Goal: Task Accomplishment & Management: Use online tool/utility

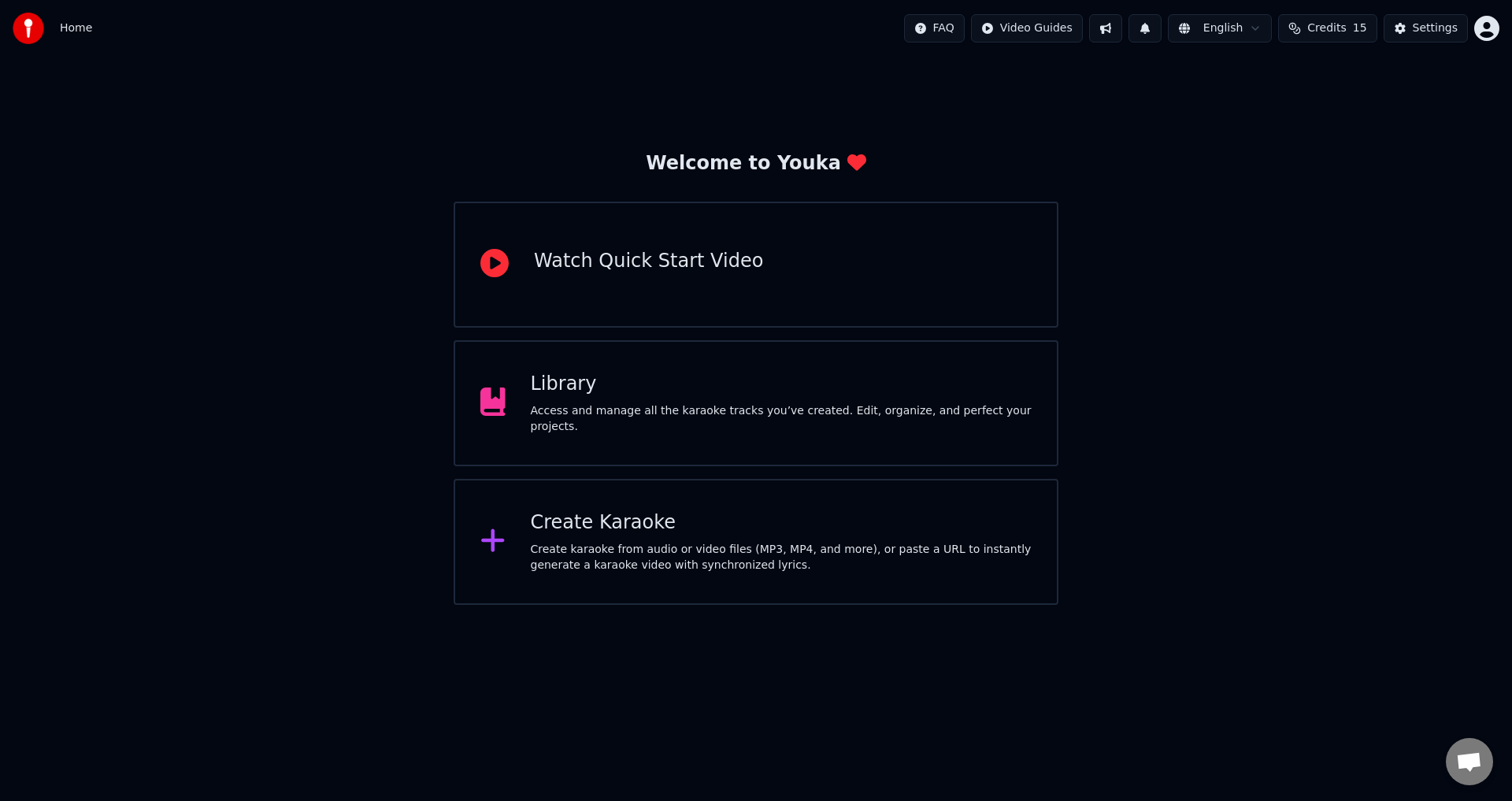
click at [1303, 188] on div "Welcome to Youka Watch Quick Start Video Library Access and manage all the kara…" at bounding box center [756, 330] width 1512 height 548
click at [1334, 28] on span "Credits" at bounding box center [1326, 28] width 38 height 16
click at [1329, 28] on span "Credits" at bounding box center [1326, 28] width 38 height 16
click at [1411, 33] on button "Settings" at bounding box center [1425, 28] width 84 height 28
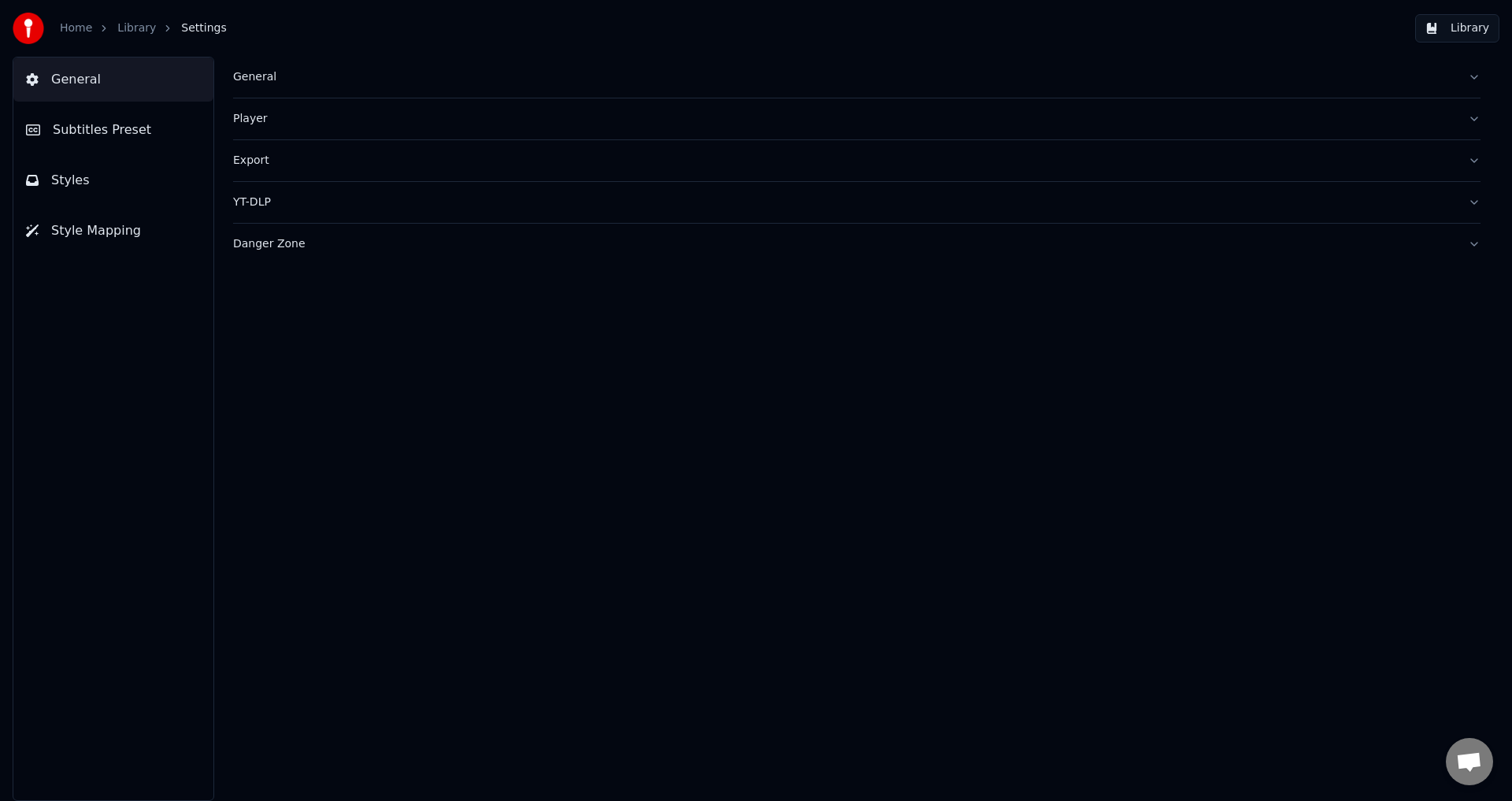
click at [82, 126] on span "Subtitles Preset" at bounding box center [102, 130] width 98 height 19
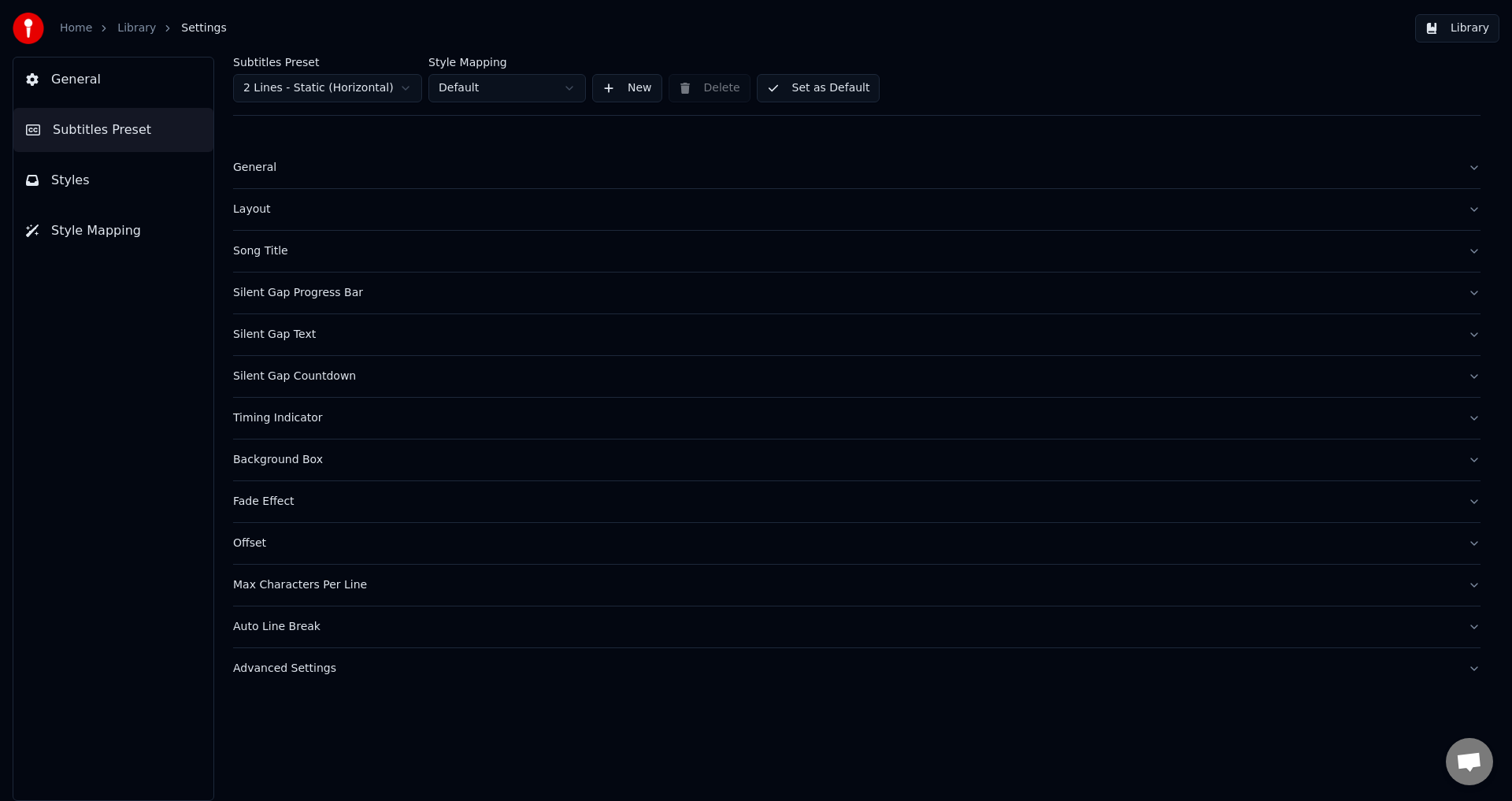
click at [248, 167] on div "General" at bounding box center [844, 168] width 1222 height 16
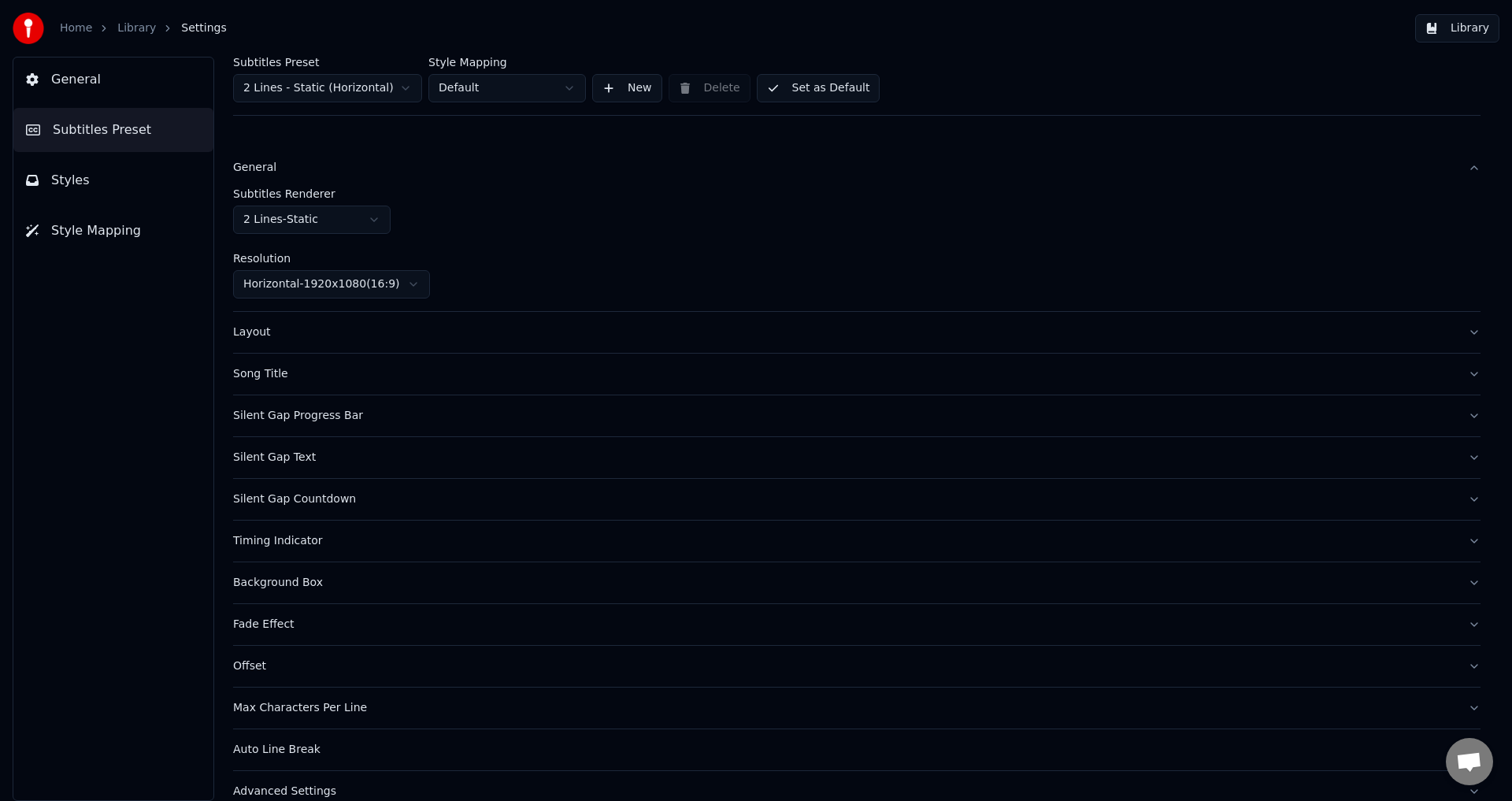
click at [253, 335] on div "Layout" at bounding box center [844, 332] width 1222 height 16
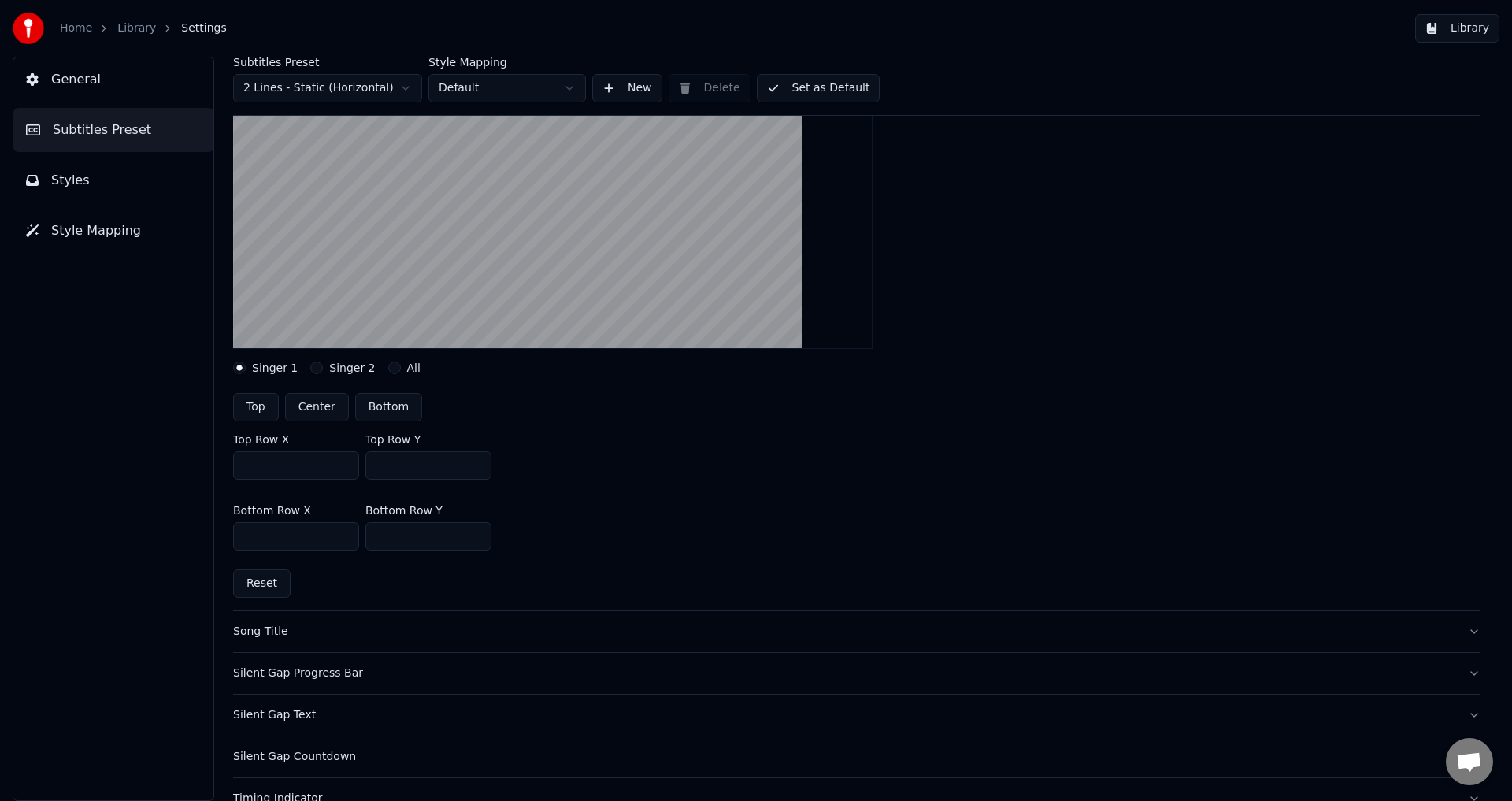
scroll to position [473, 0]
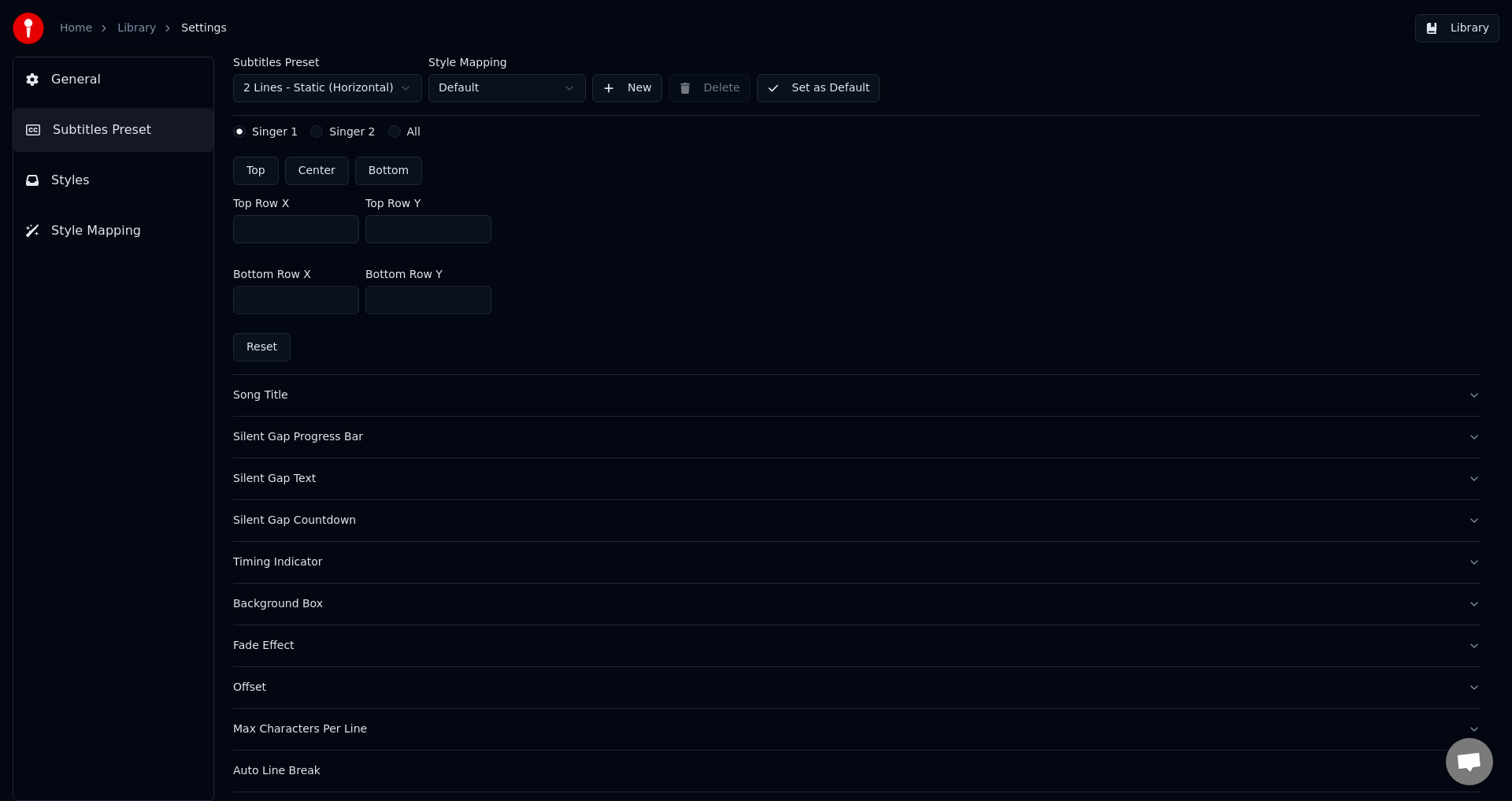
click at [272, 439] on div "Silent Gap Progress Bar" at bounding box center [844, 437] width 1222 height 16
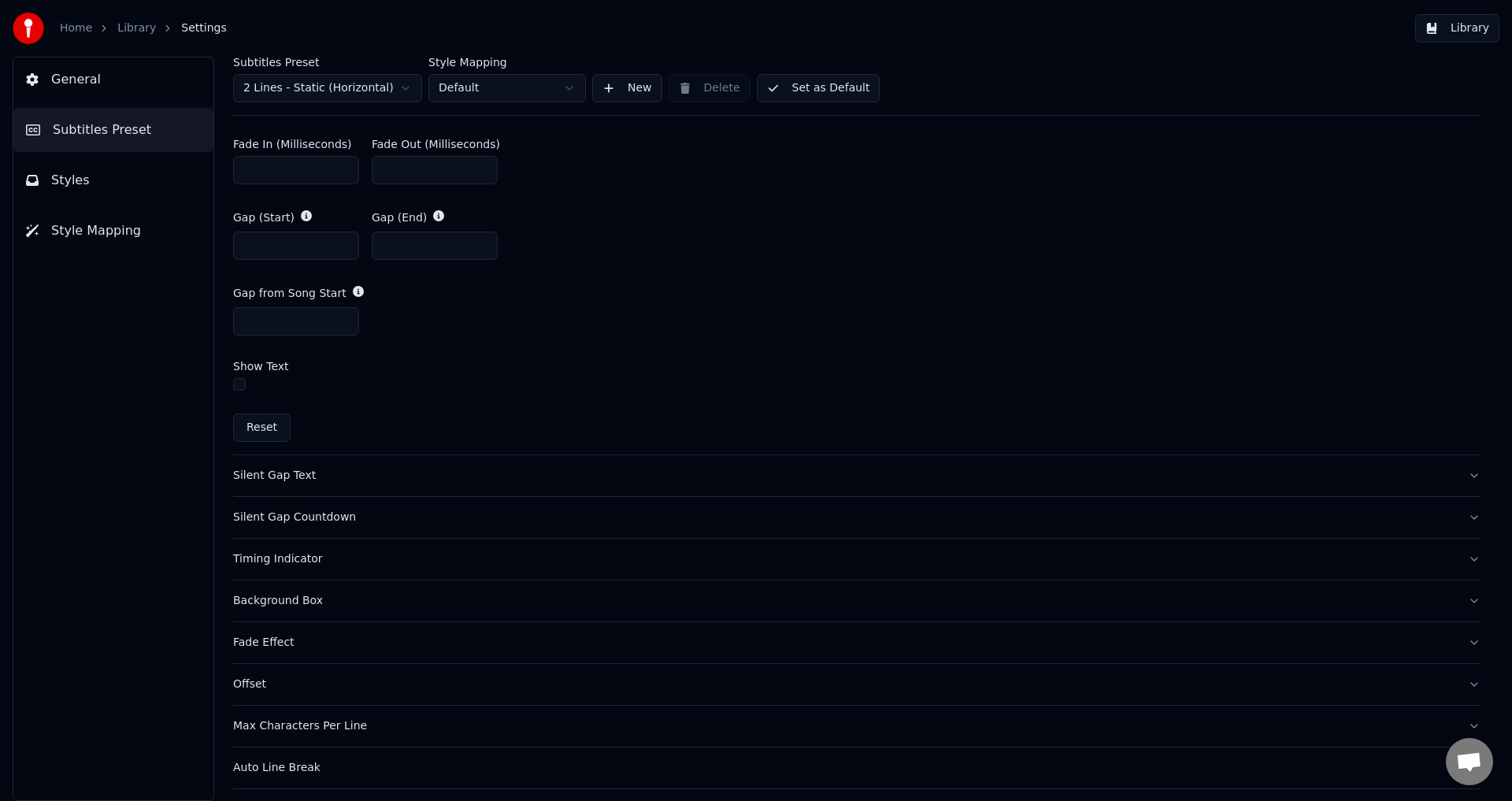
scroll to position [866, 0]
click at [285, 475] on div "Silent Gap Text" at bounding box center [844, 472] width 1222 height 16
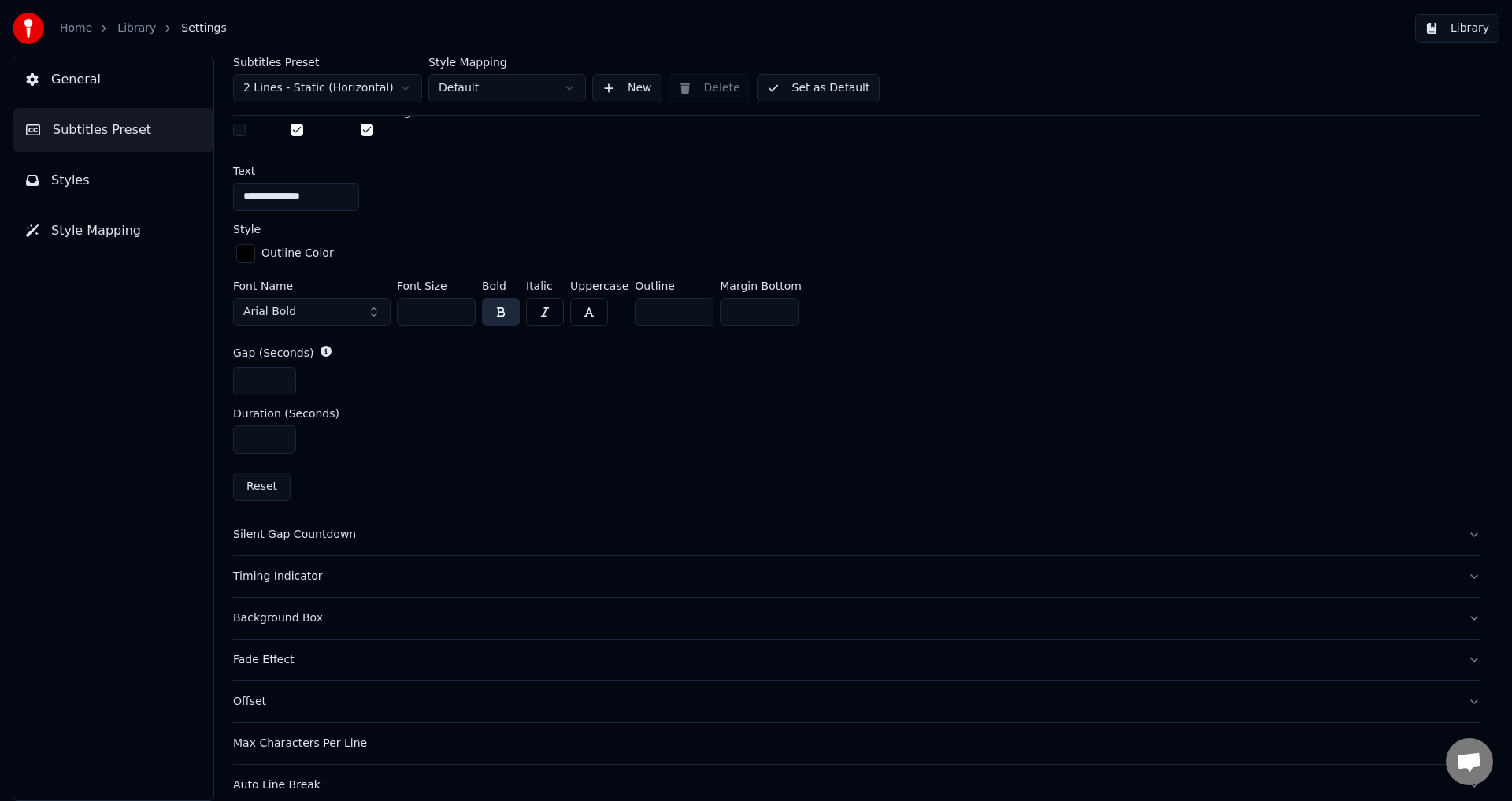
scroll to position [687, 0]
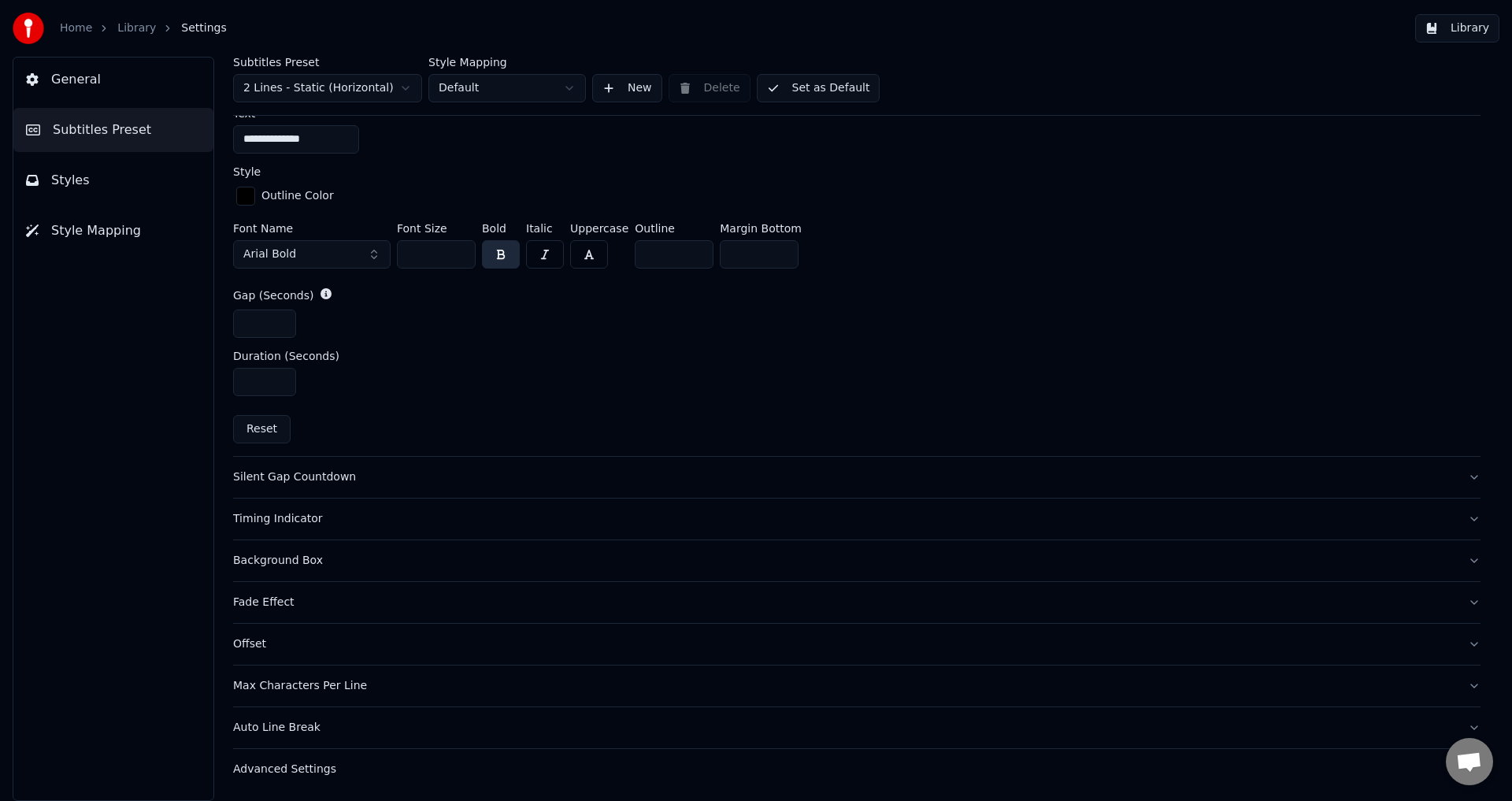
click at [292, 475] on div "Silent Gap Countdown" at bounding box center [844, 477] width 1222 height 16
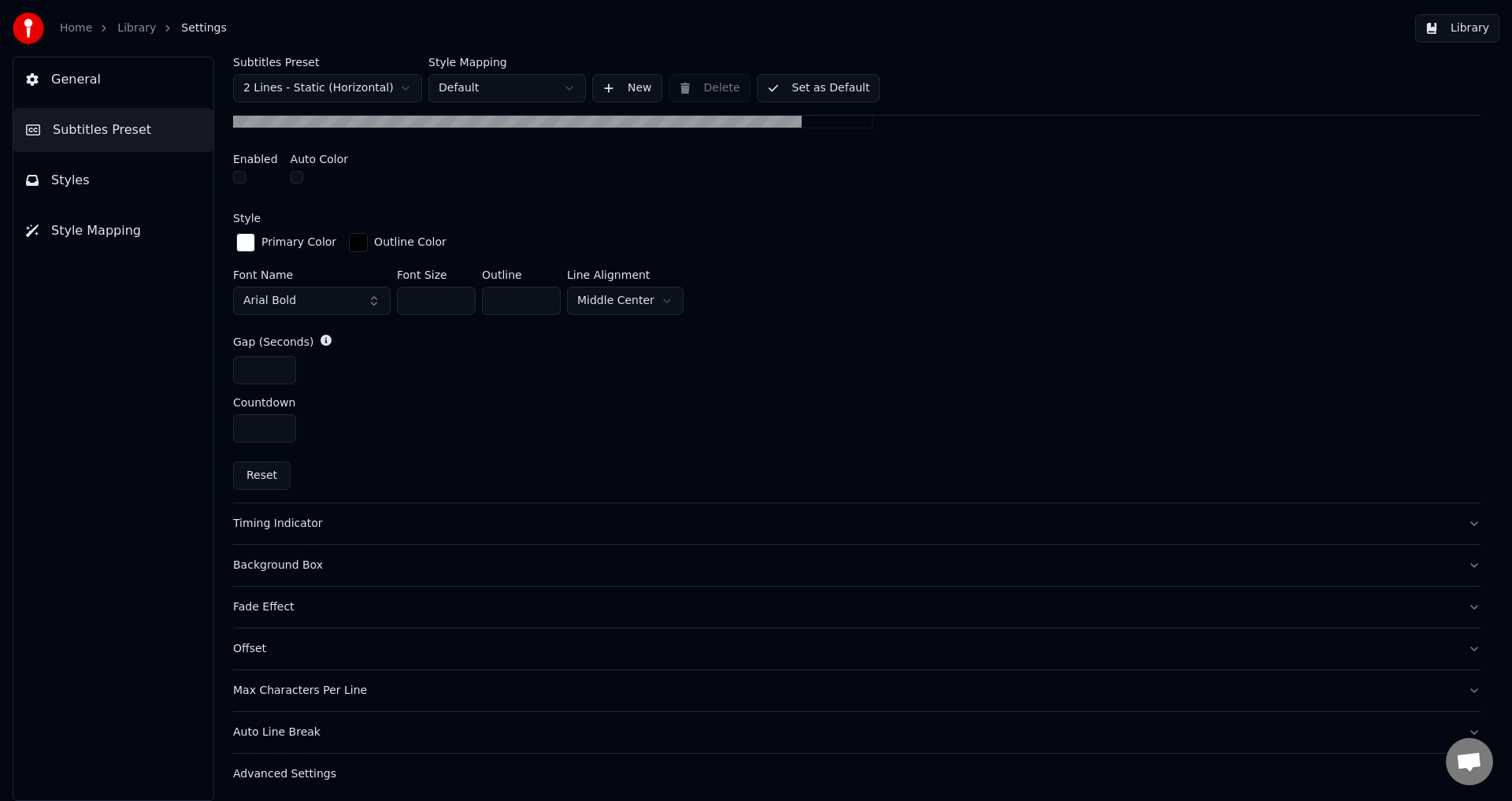
scroll to position [628, 0]
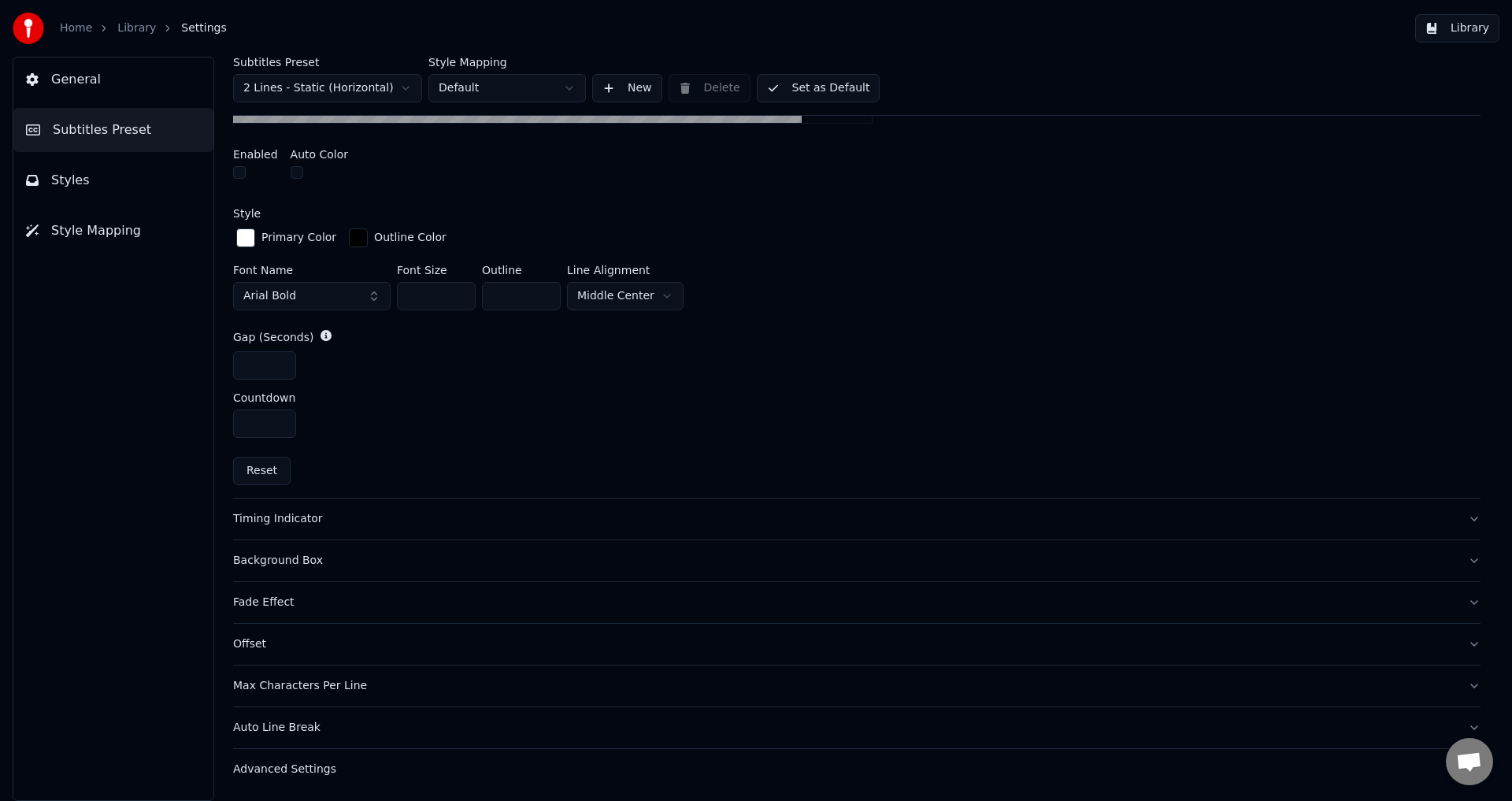
click at [268, 519] on div "Timing Indicator" at bounding box center [844, 518] width 1222 height 16
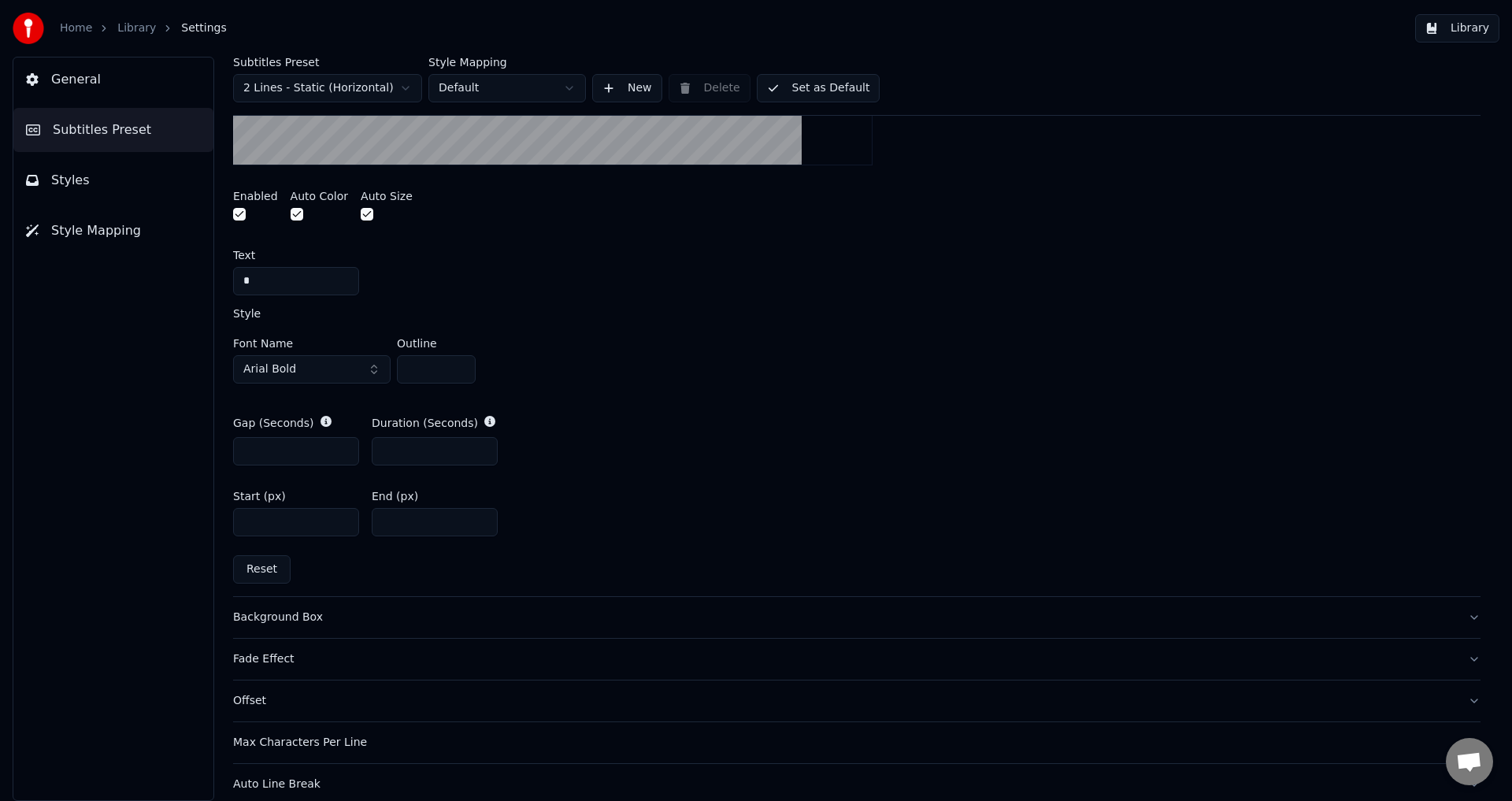
scroll to position [0, 0]
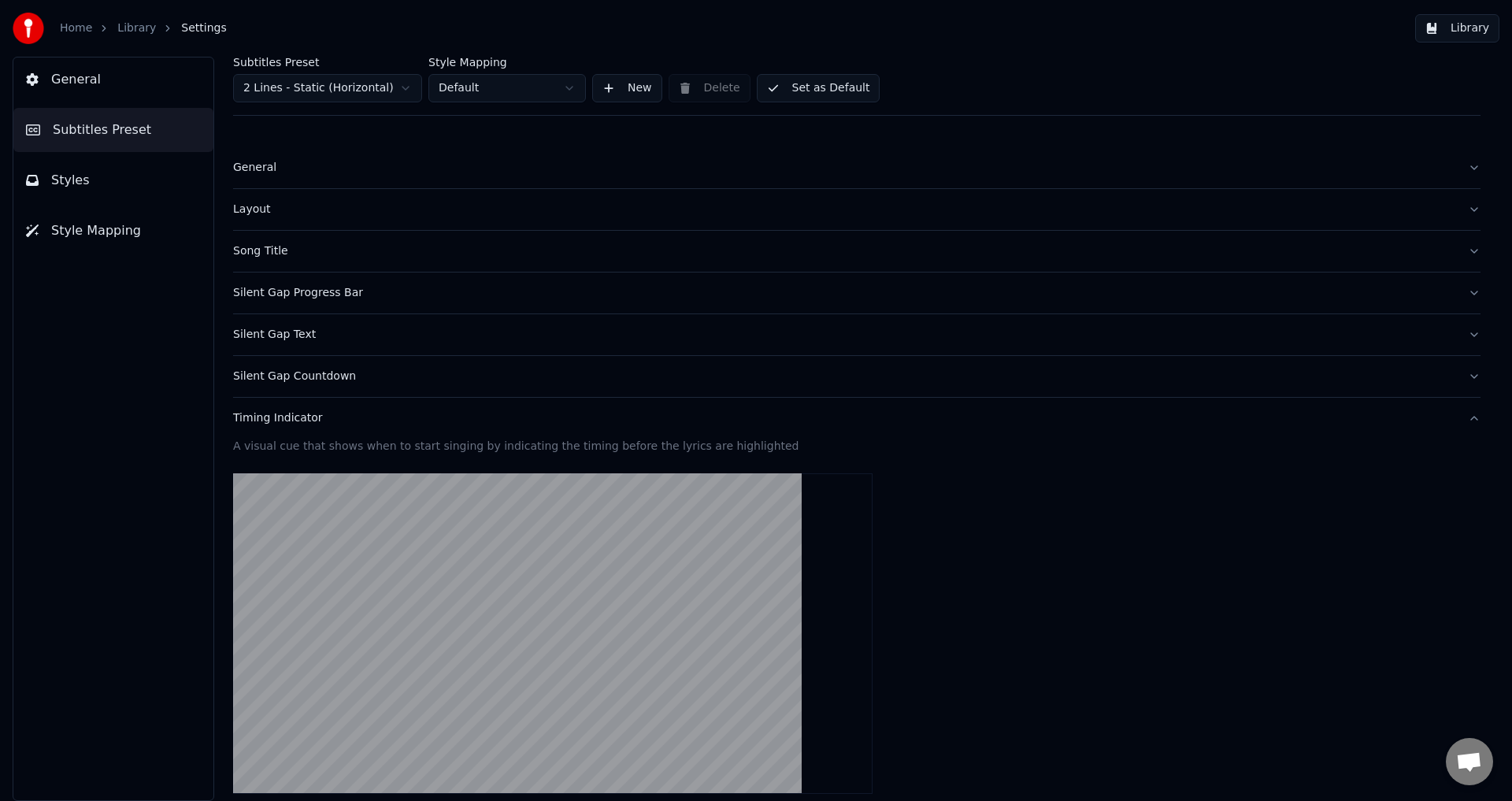
click at [102, 189] on button "Styles" at bounding box center [113, 180] width 200 height 44
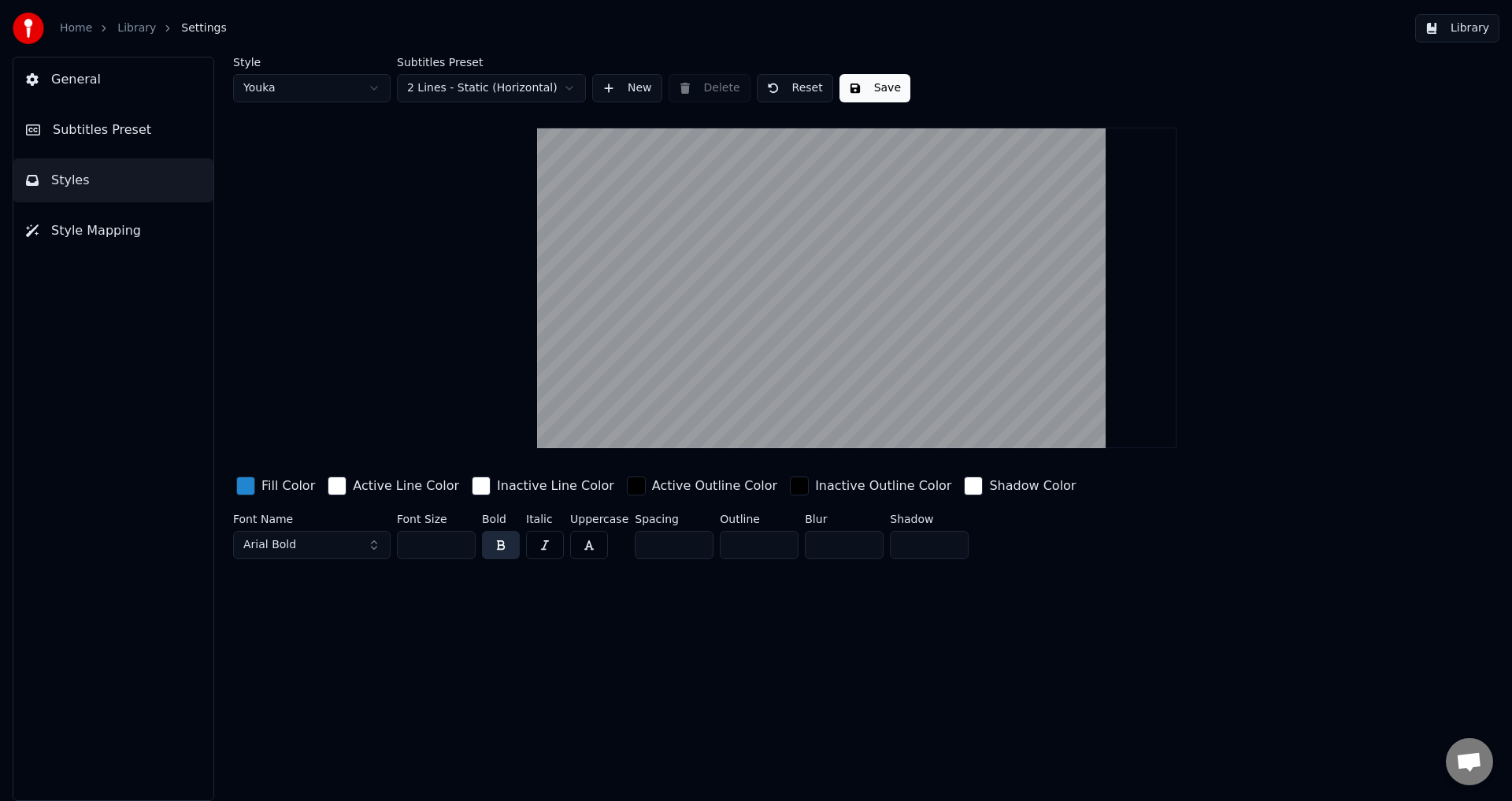
click at [879, 88] on button "Save" at bounding box center [874, 88] width 71 height 28
click at [79, 25] on link "Home" at bounding box center [76, 28] width 33 height 16
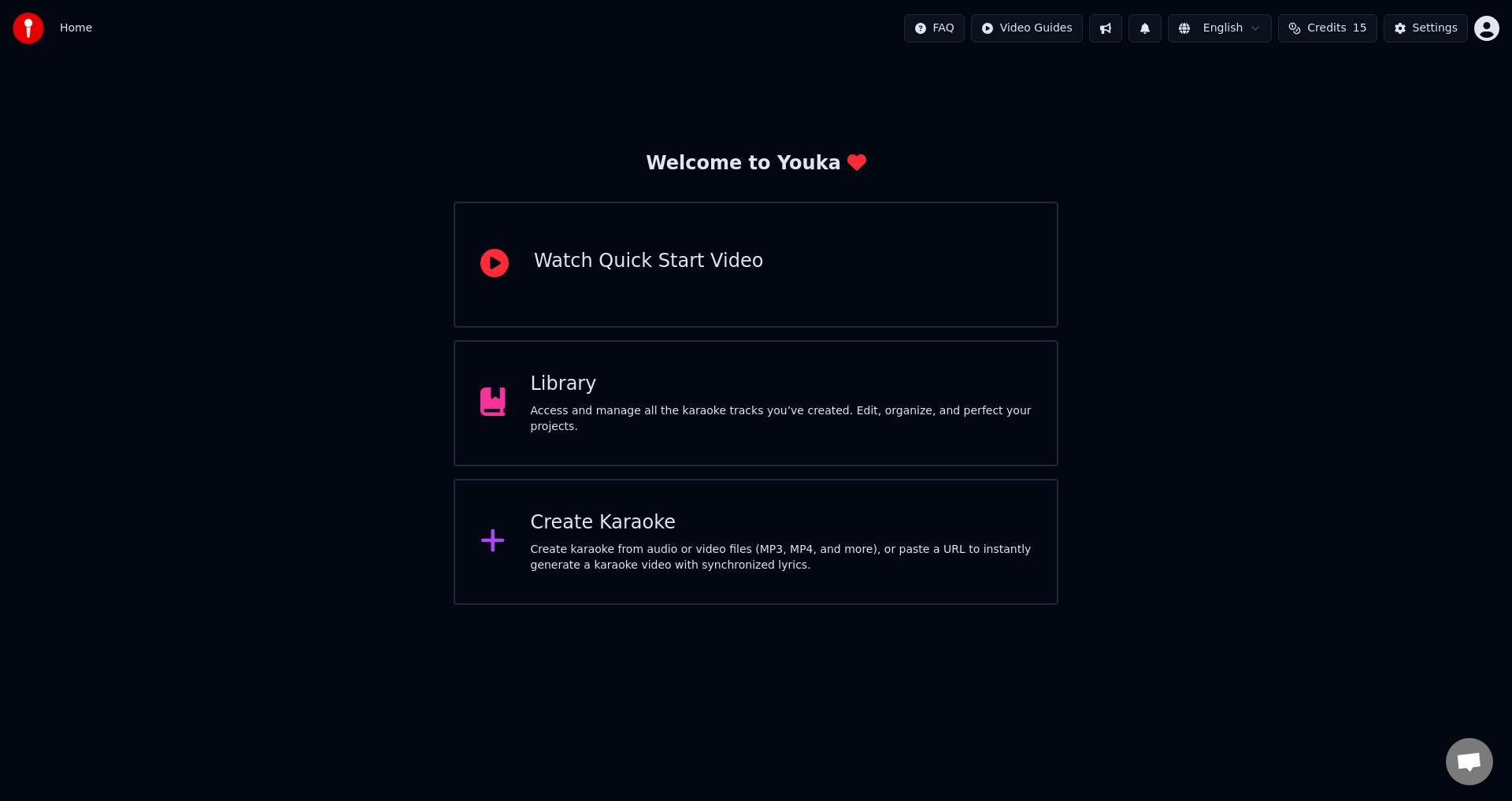
click at [604, 533] on div "Create Karaoke" at bounding box center [782, 523] width 502 height 25
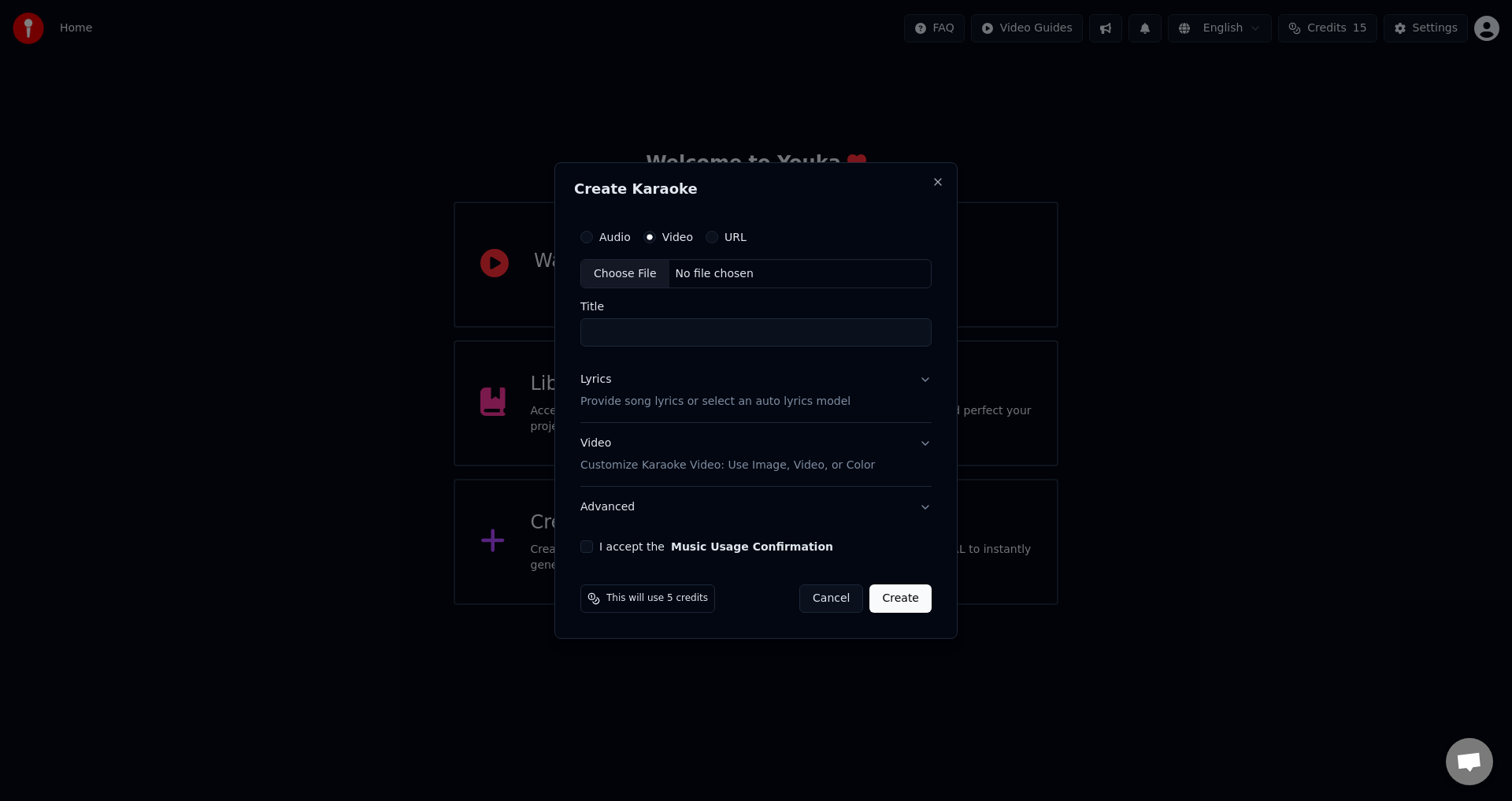
click at [636, 277] on div "Choose File" at bounding box center [625, 274] width 88 height 28
click at [734, 333] on input "**********" at bounding box center [755, 333] width 358 height 28
type input "**********"
click at [923, 377] on button "Lyrics Provide song lyrics or select an auto lyrics model" at bounding box center [755, 392] width 358 height 63
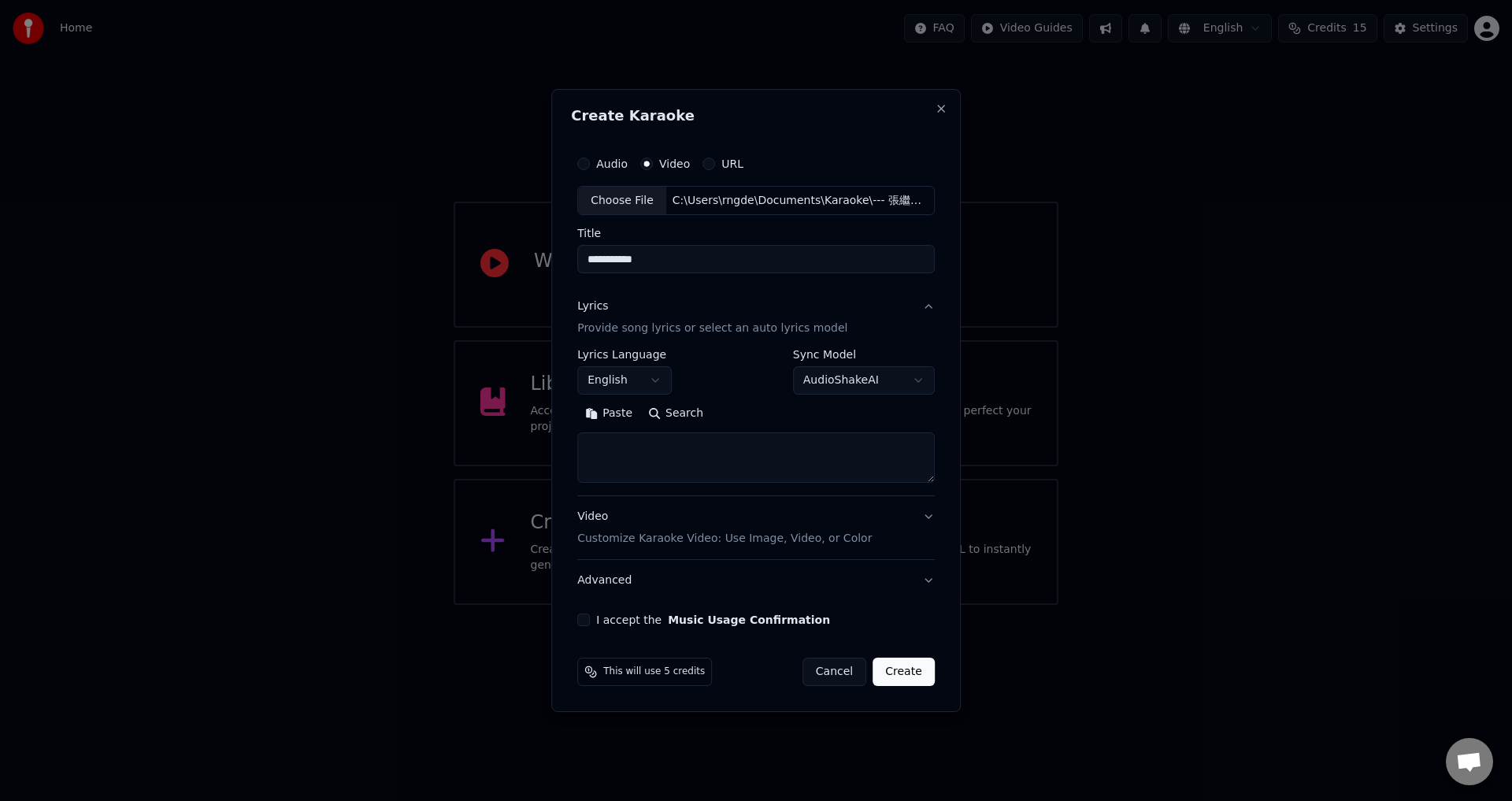
click at [707, 332] on p "Provide song lyrics or select an auto lyrics model" at bounding box center [712, 328] width 270 height 16
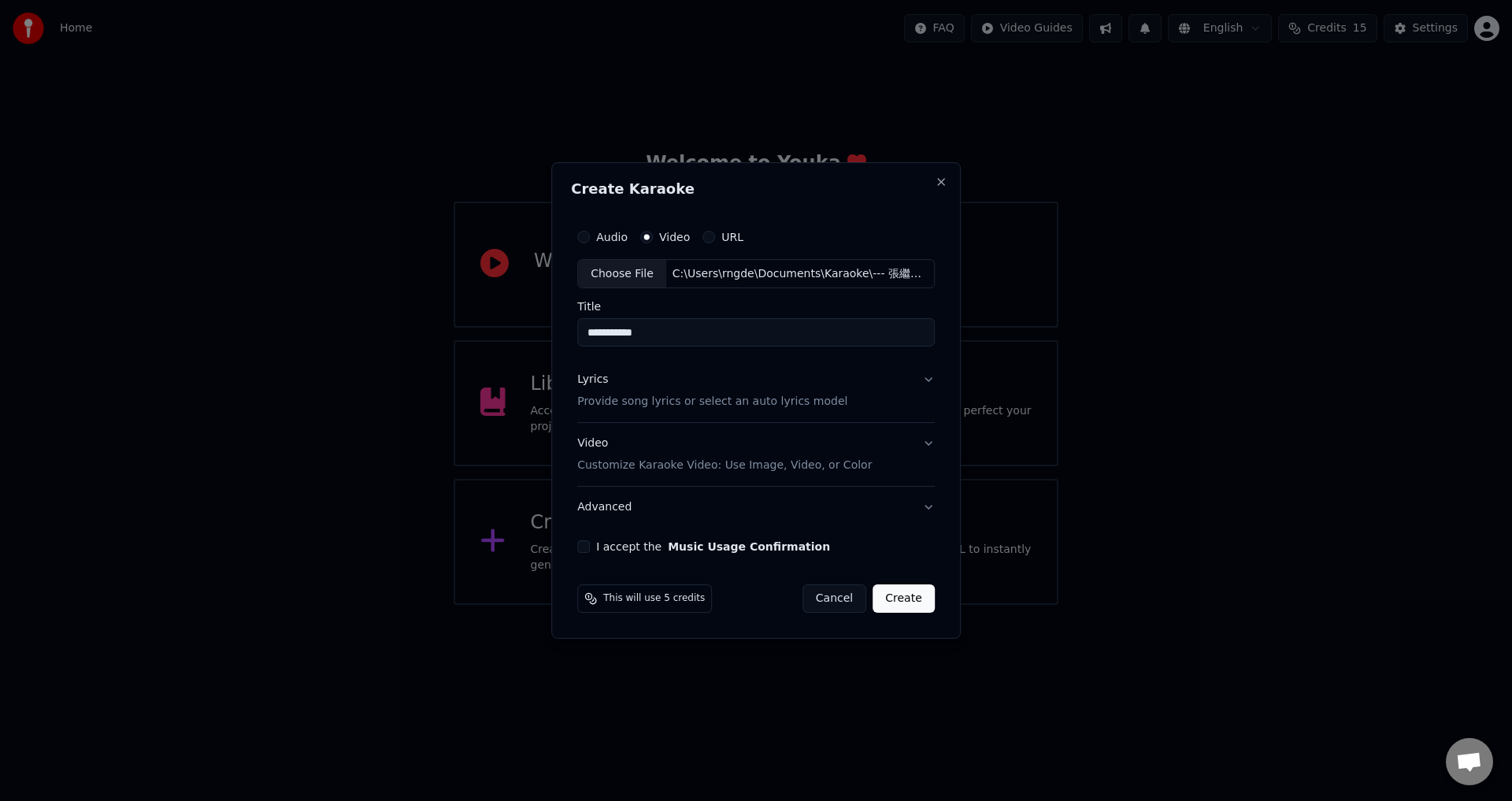
click at [705, 395] on p "Provide song lyrics or select an auto lyrics model" at bounding box center [712, 402] width 270 height 16
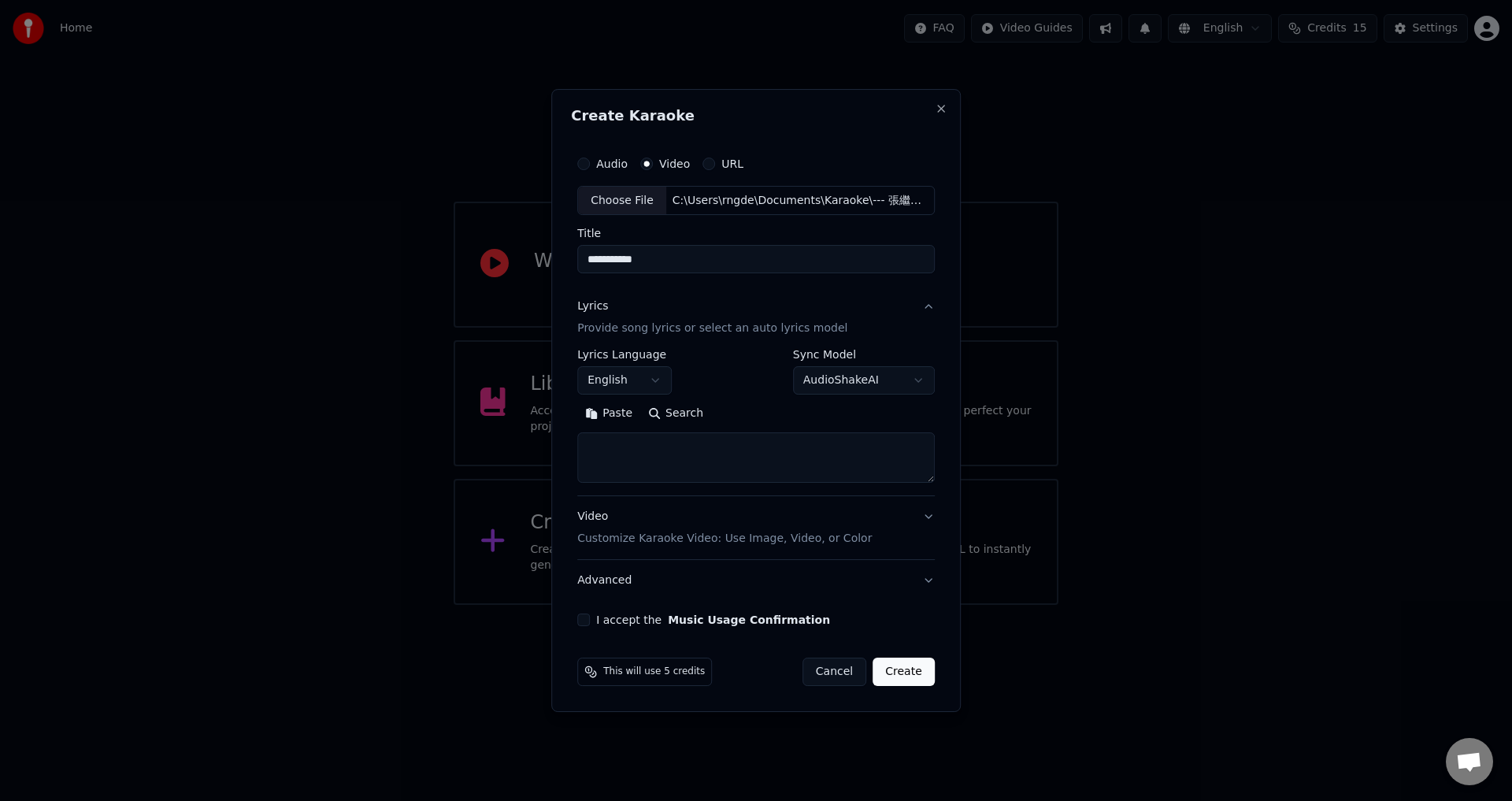
click at [892, 383] on body "**********" at bounding box center [756, 302] width 1512 height 604
click at [839, 414] on div "Manual Lyrics" at bounding box center [876, 413] width 166 height 22
click at [833, 418] on div "Manual Lyrics" at bounding box center [876, 413] width 166 height 22
click at [748, 389] on body "**********" at bounding box center [756, 302] width 1512 height 604
click at [667, 378] on button "English" at bounding box center [623, 381] width 94 height 28
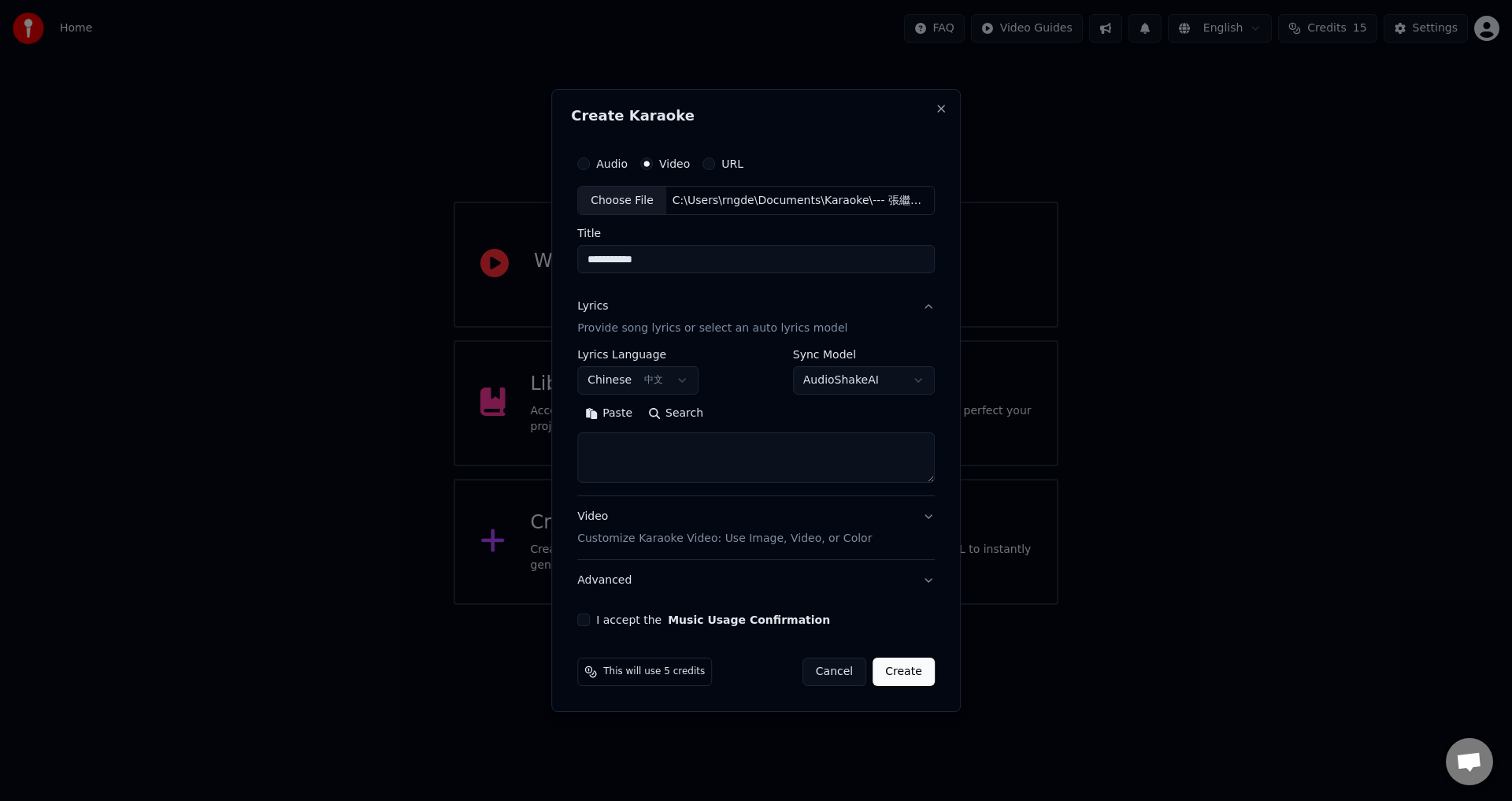
click at [748, 394] on div "**********" at bounding box center [755, 372] width 358 height 46
click at [691, 381] on button "Chinese 中文" at bounding box center [637, 381] width 121 height 28
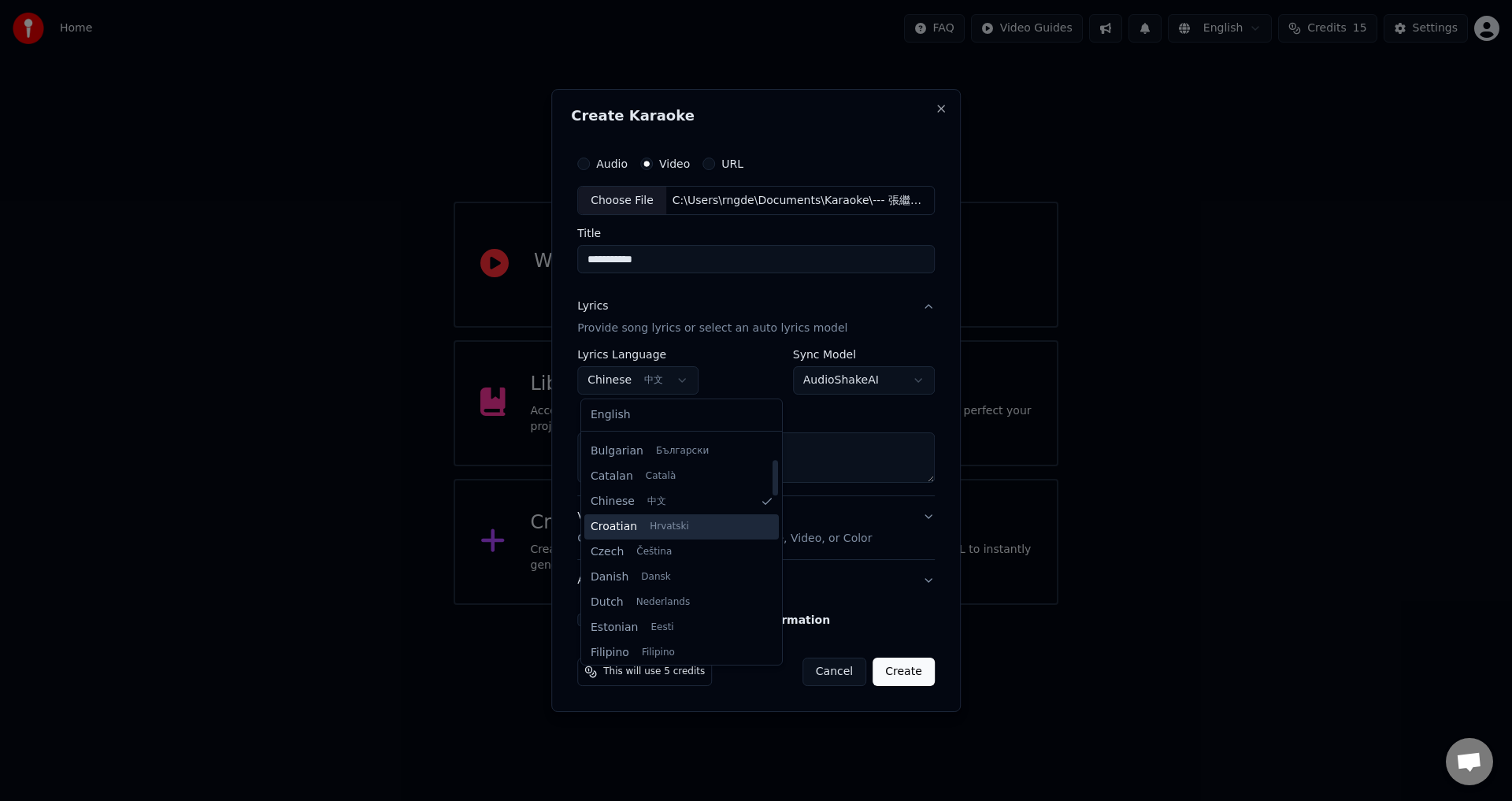
scroll to position [158, 0]
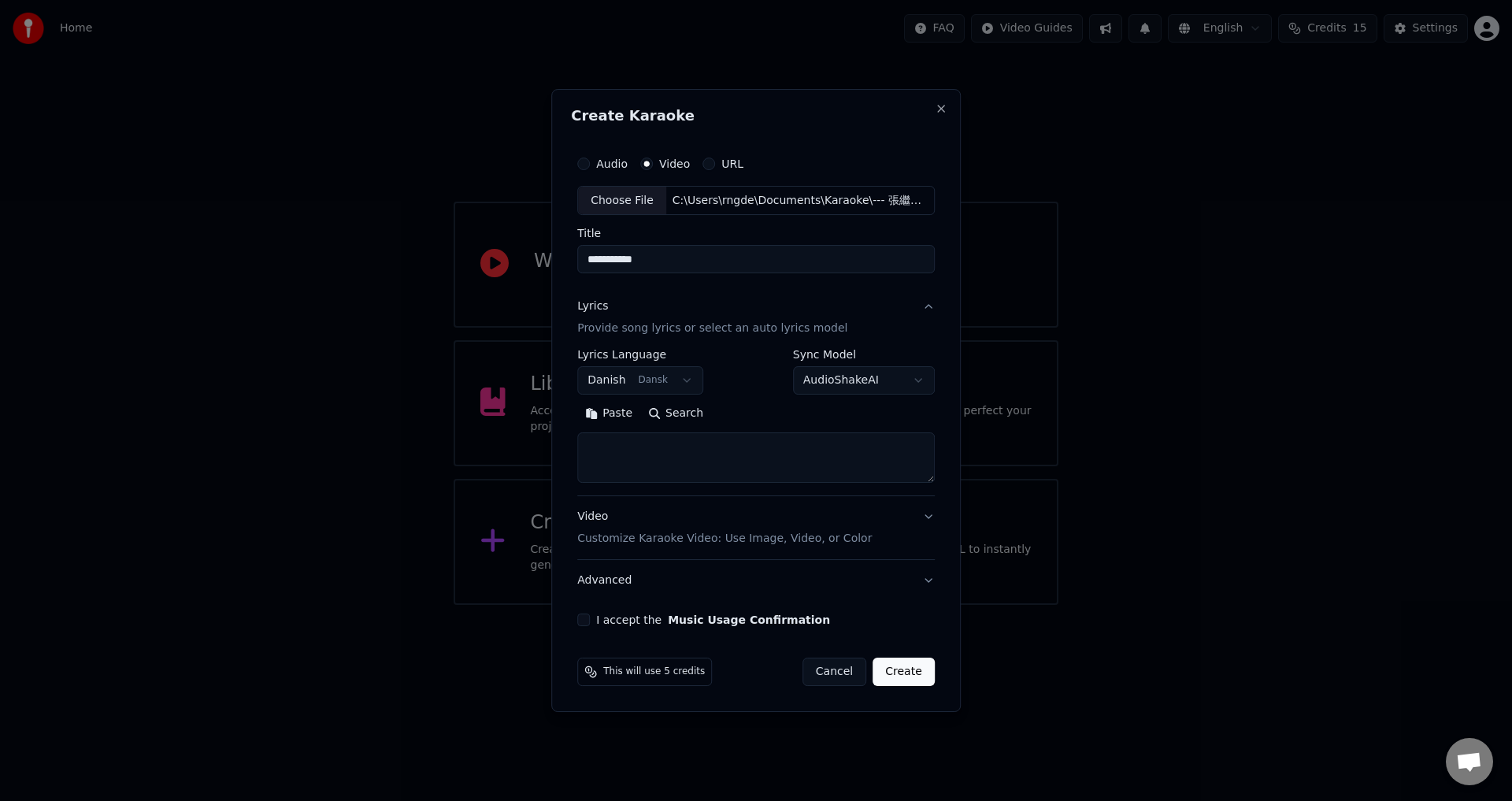
click at [684, 371] on body "**********" at bounding box center [756, 302] width 1512 height 604
select select "**"
click at [735, 447] on textarea at bounding box center [755, 458] width 358 height 50
click at [681, 459] on textarea at bounding box center [755, 458] width 358 height 50
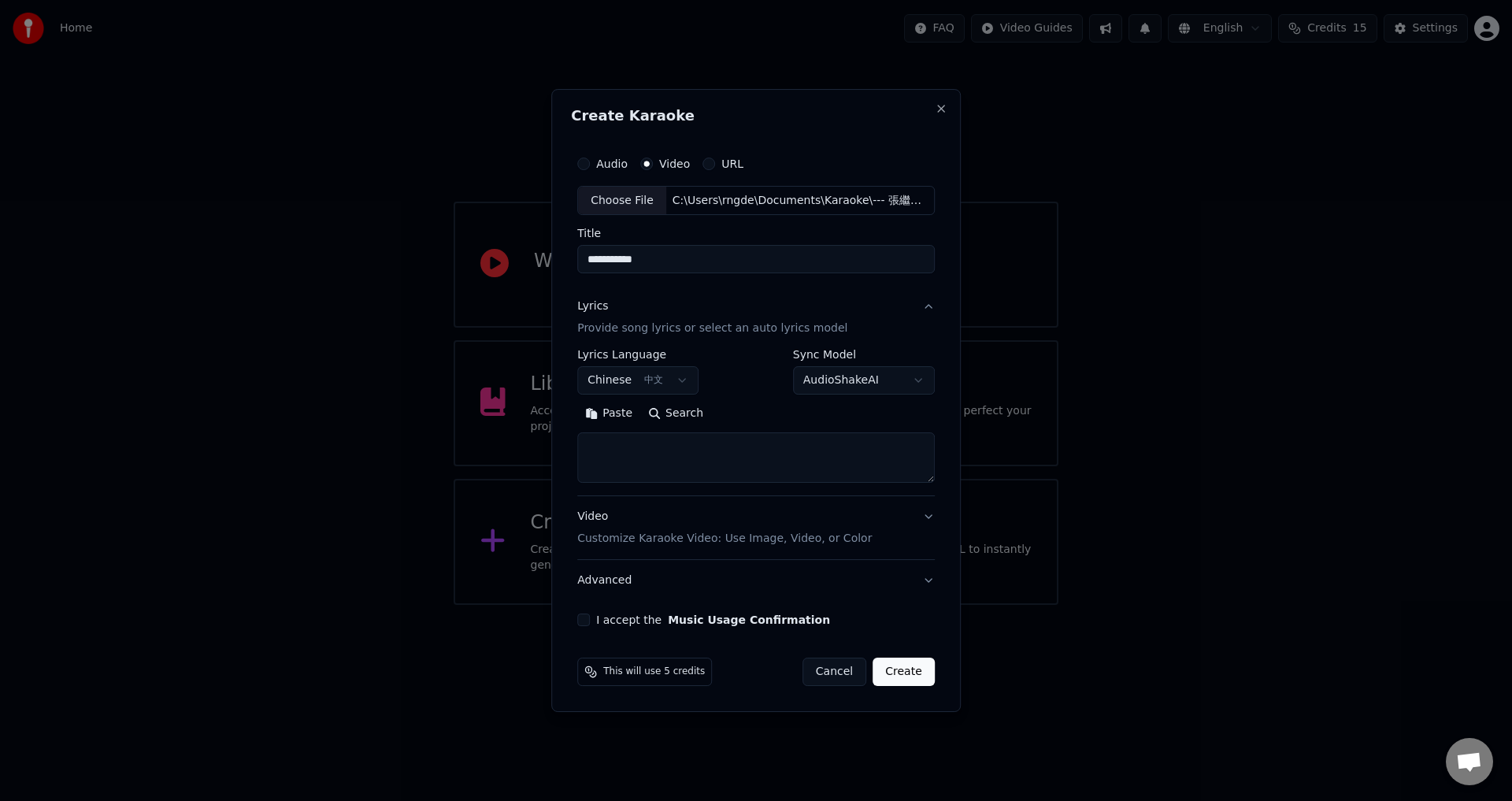
paste textarea "**********"
click at [692, 460] on textarea "**********" at bounding box center [752, 458] width 351 height 50
click at [653, 452] on textarea "**********" at bounding box center [752, 458] width 351 height 50
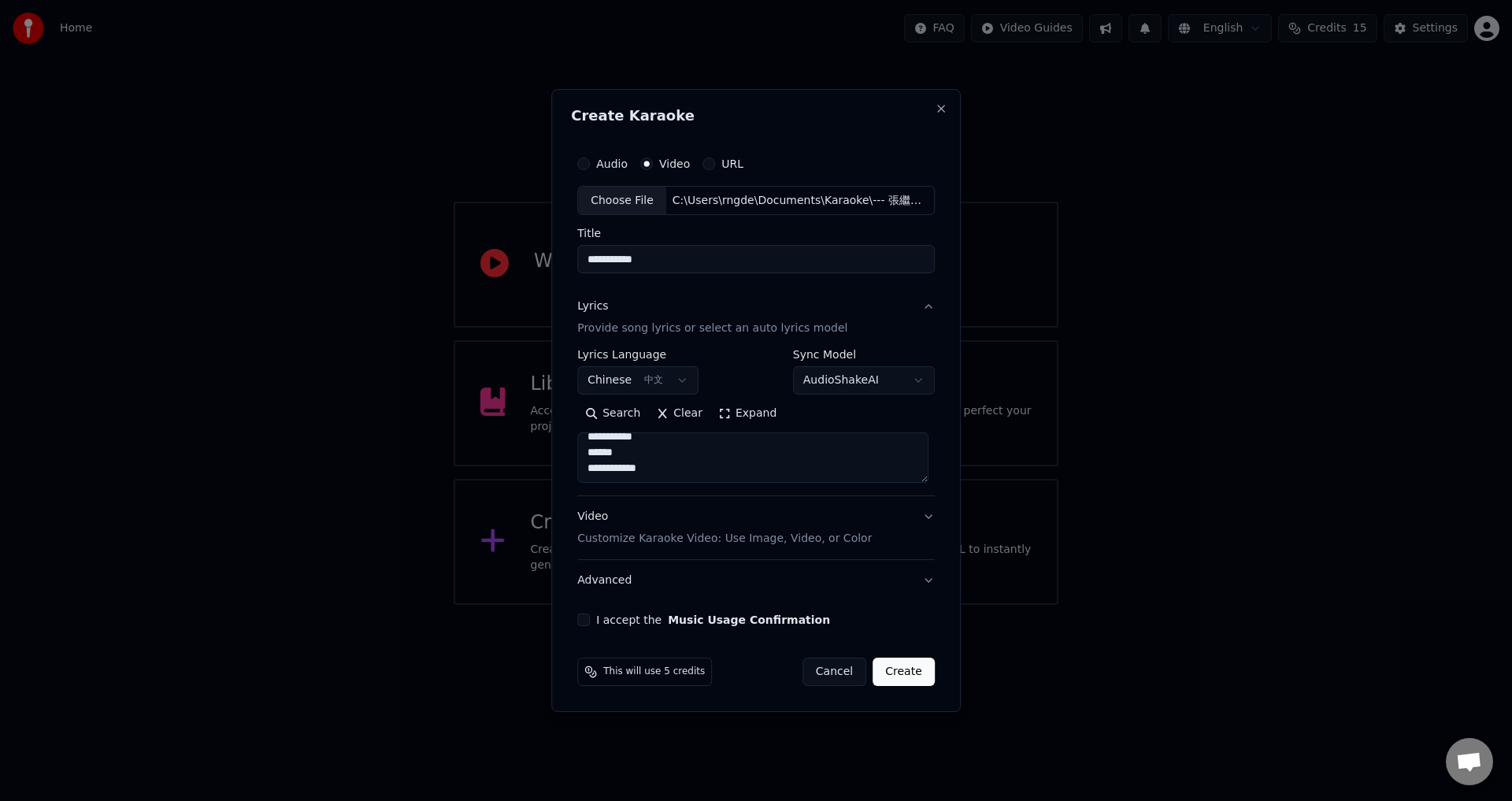
click at [752, 466] on textarea "**********" at bounding box center [752, 458] width 351 height 50
type textarea "**********"
click at [736, 409] on button "Expand" at bounding box center [747, 414] width 74 height 25
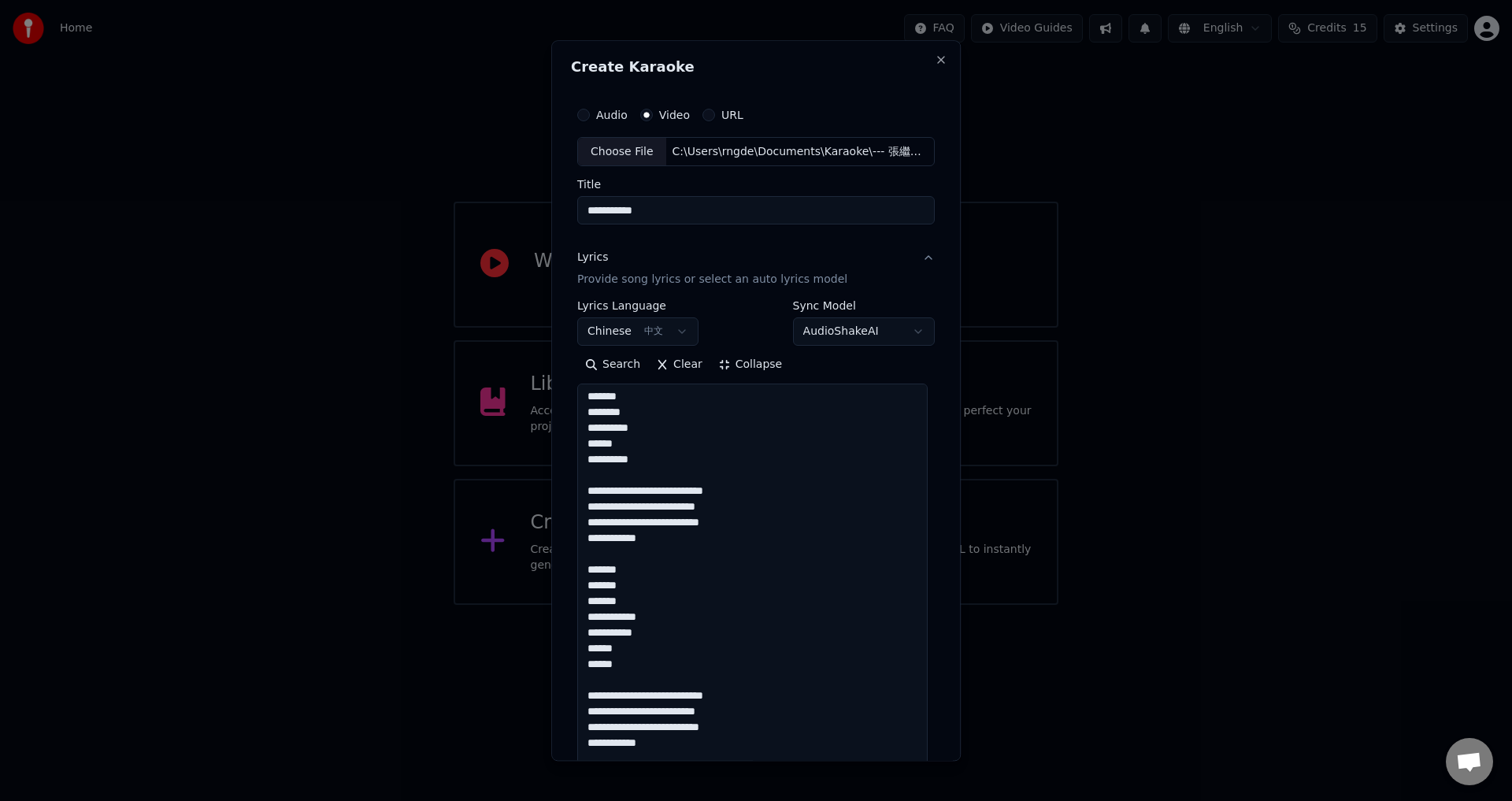
scroll to position [2, 0]
click at [603, 370] on button "Search" at bounding box center [612, 365] width 71 height 25
click at [648, 363] on div "Search Clear Collapse" at bounding box center [755, 365] width 358 height 25
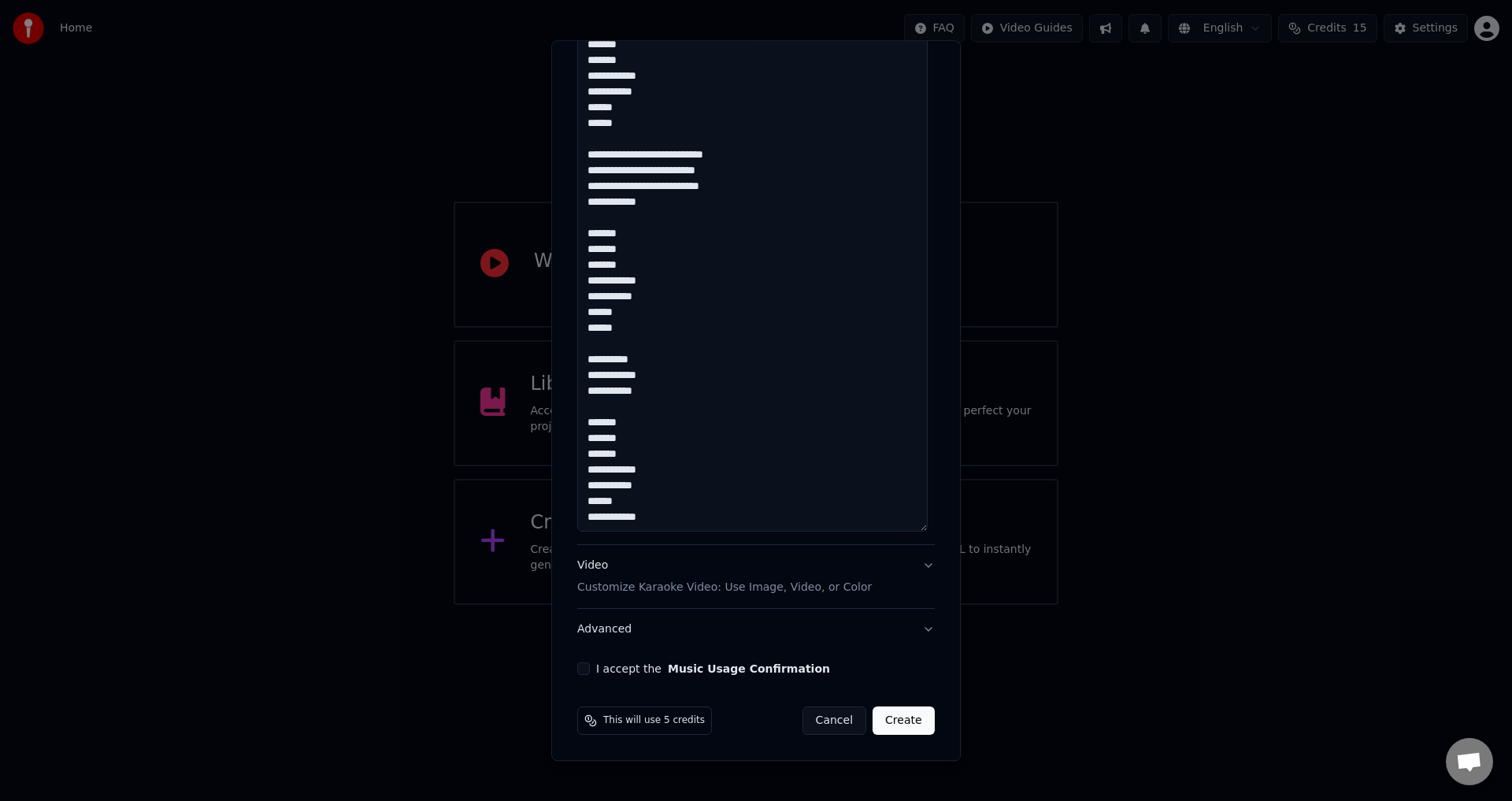
scroll to position [0, 0]
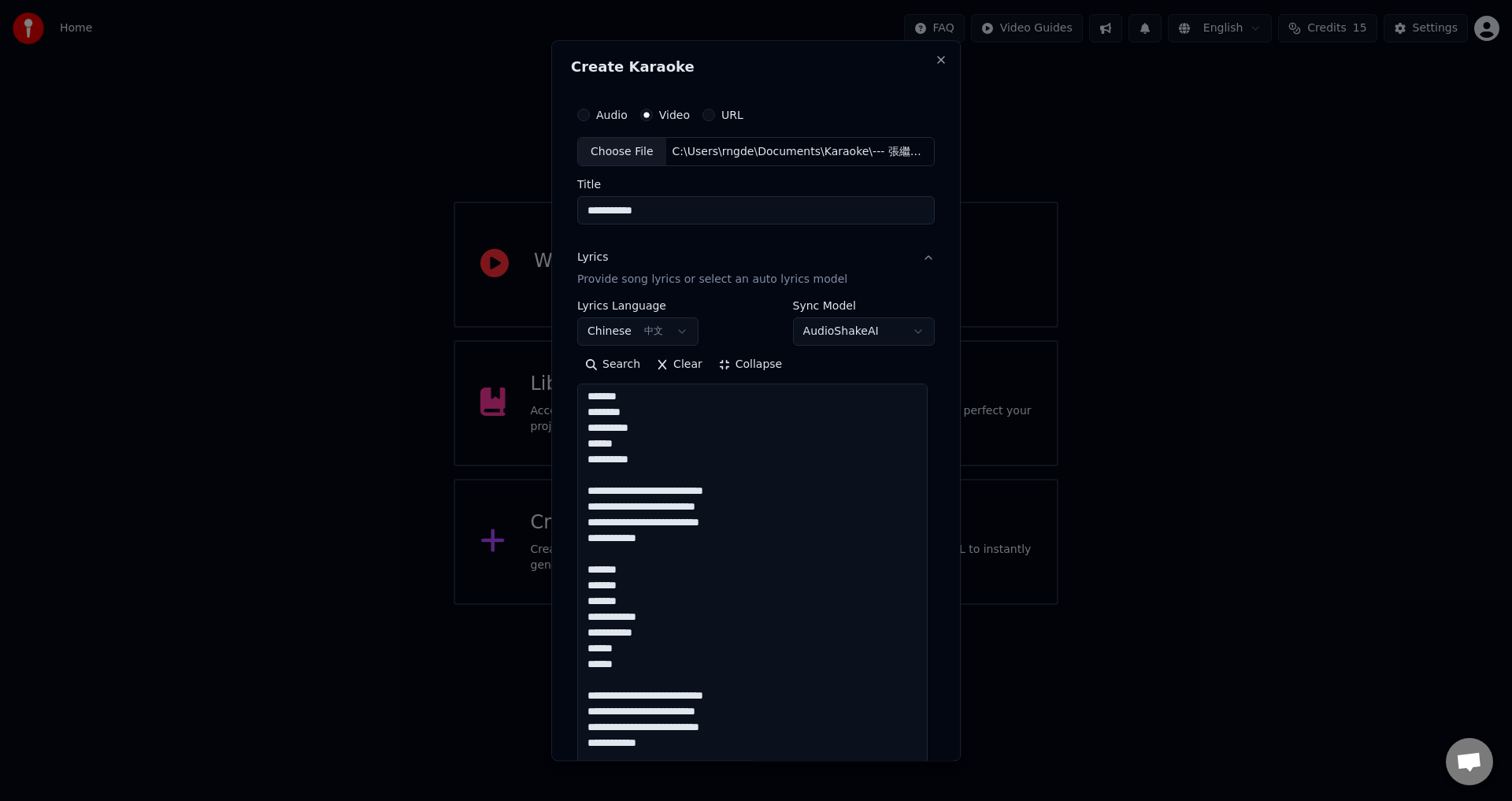
click at [732, 364] on button "Collapse" at bounding box center [750, 365] width 80 height 25
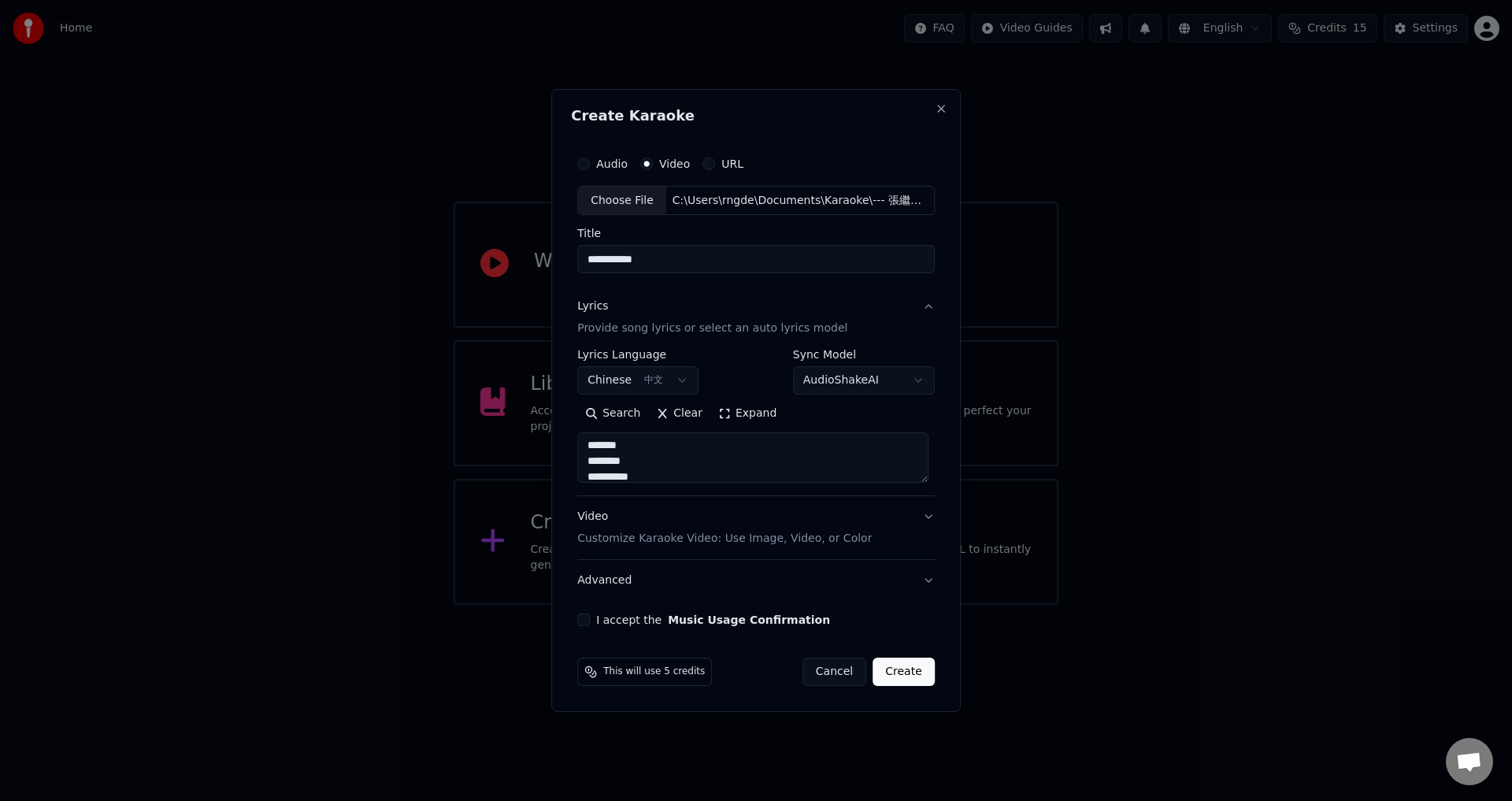
click at [681, 385] on button "Chinese 中文" at bounding box center [637, 381] width 121 height 28
click at [585, 620] on button "I accept the Music Usage Confirmation" at bounding box center [583, 619] width 13 height 13
click at [897, 672] on button "Create" at bounding box center [904, 672] width 63 height 28
select select "**"
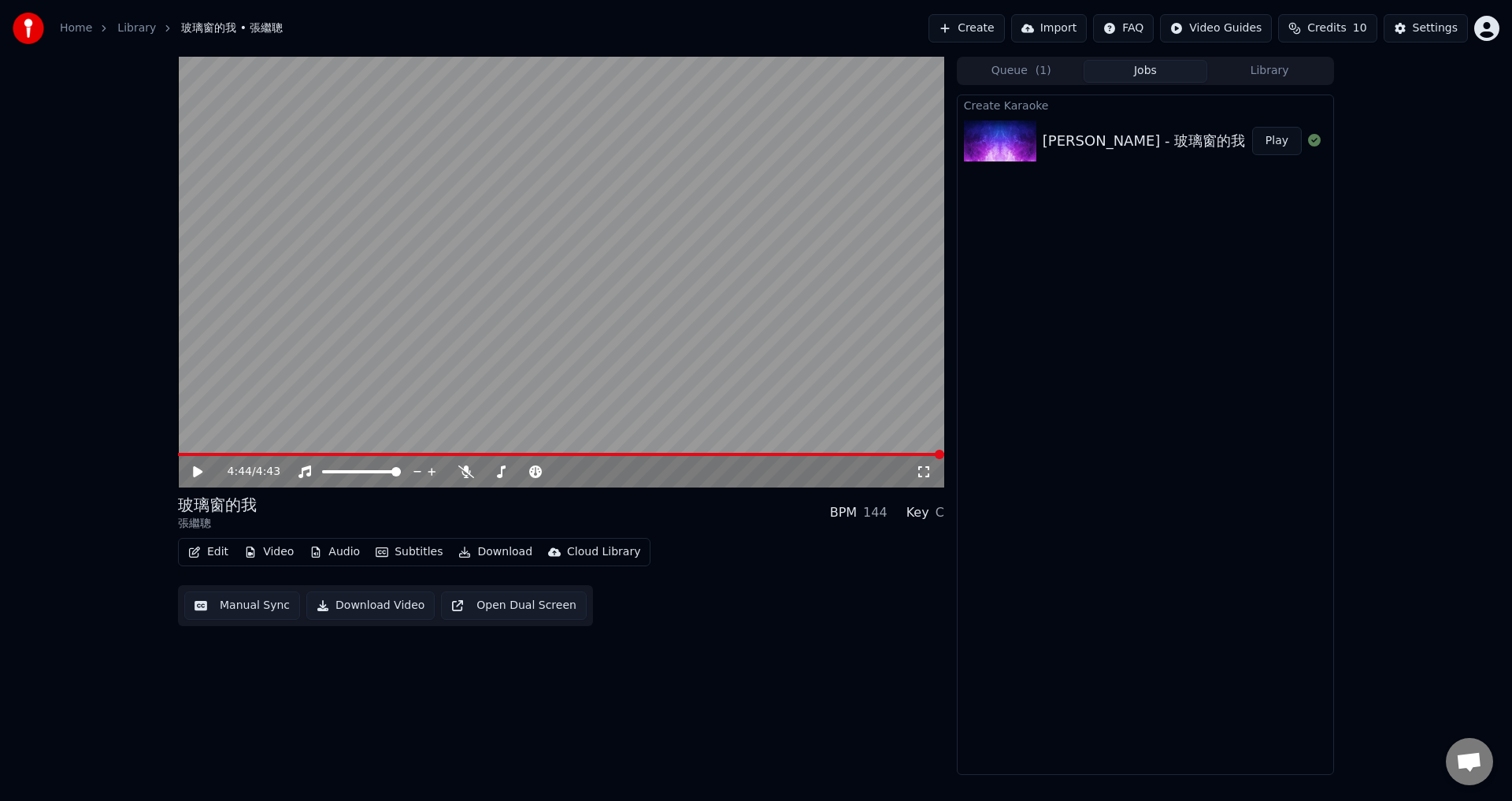
click at [362, 453] on span at bounding box center [560, 454] width 766 height 3
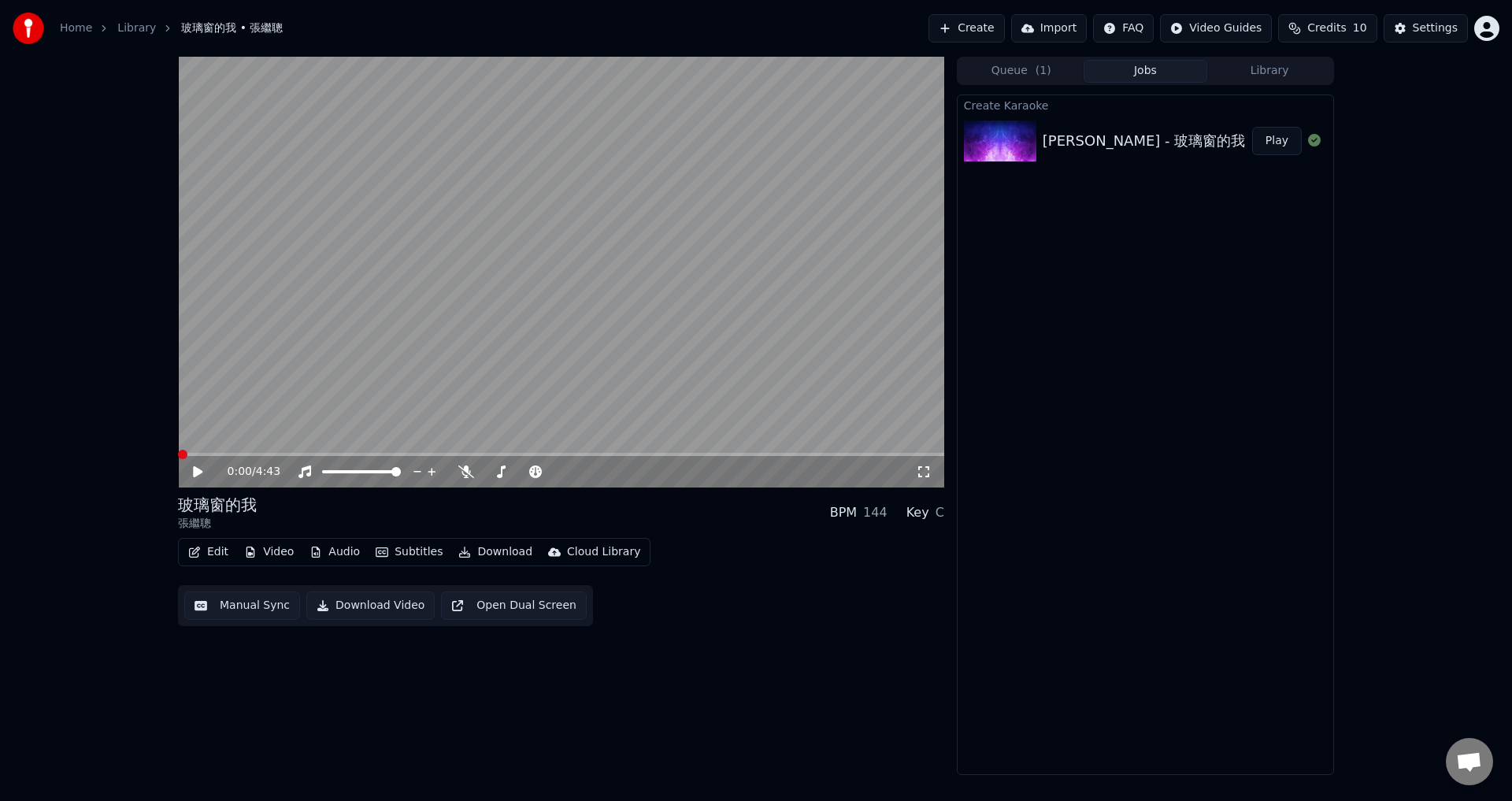
click at [178, 456] on span at bounding box center [178, 454] width 0 height 3
click at [211, 557] on button "Edit" at bounding box center [208, 552] width 53 height 22
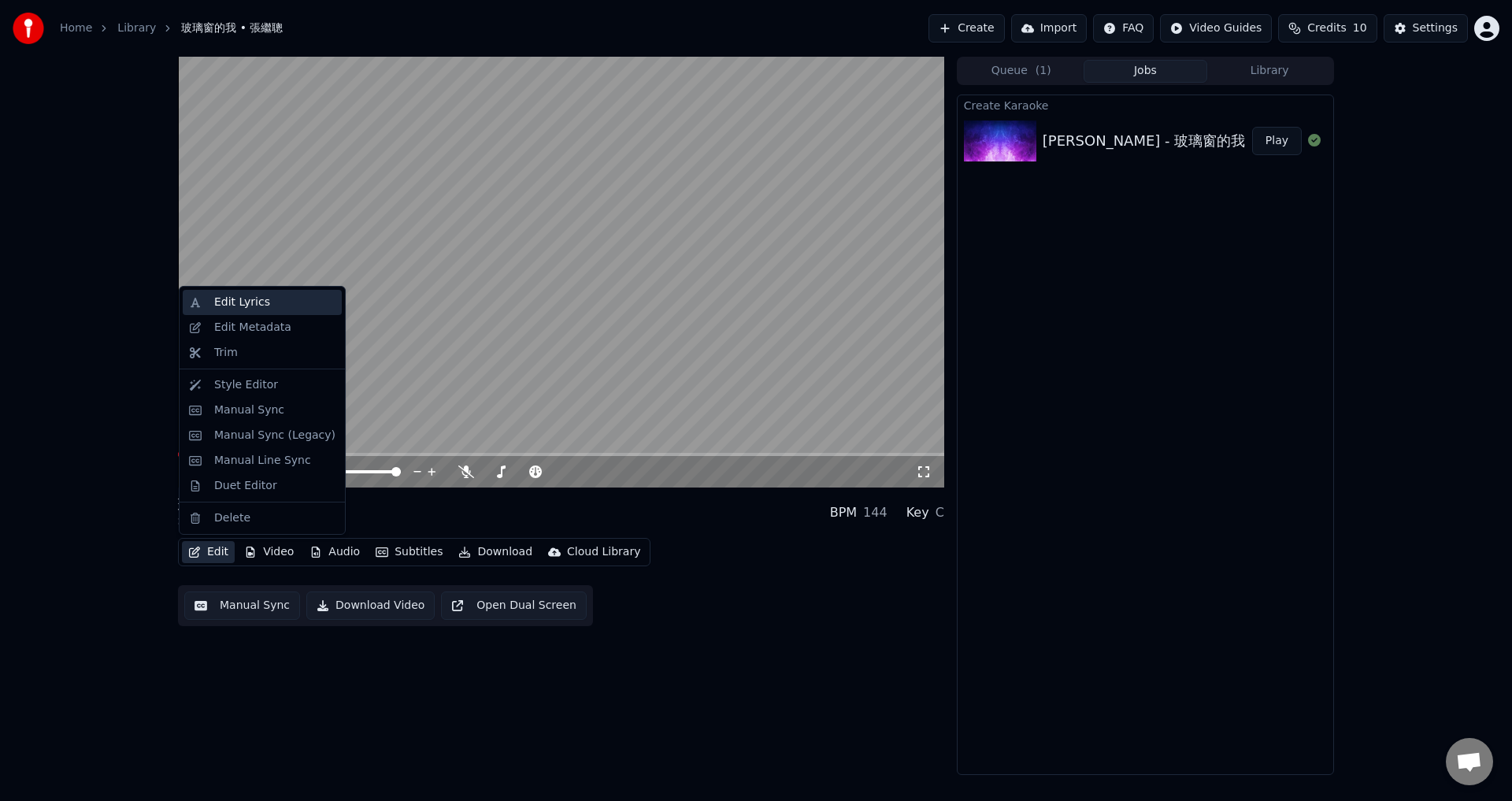
click at [261, 303] on div "Edit Lyrics" at bounding box center [242, 302] width 56 height 16
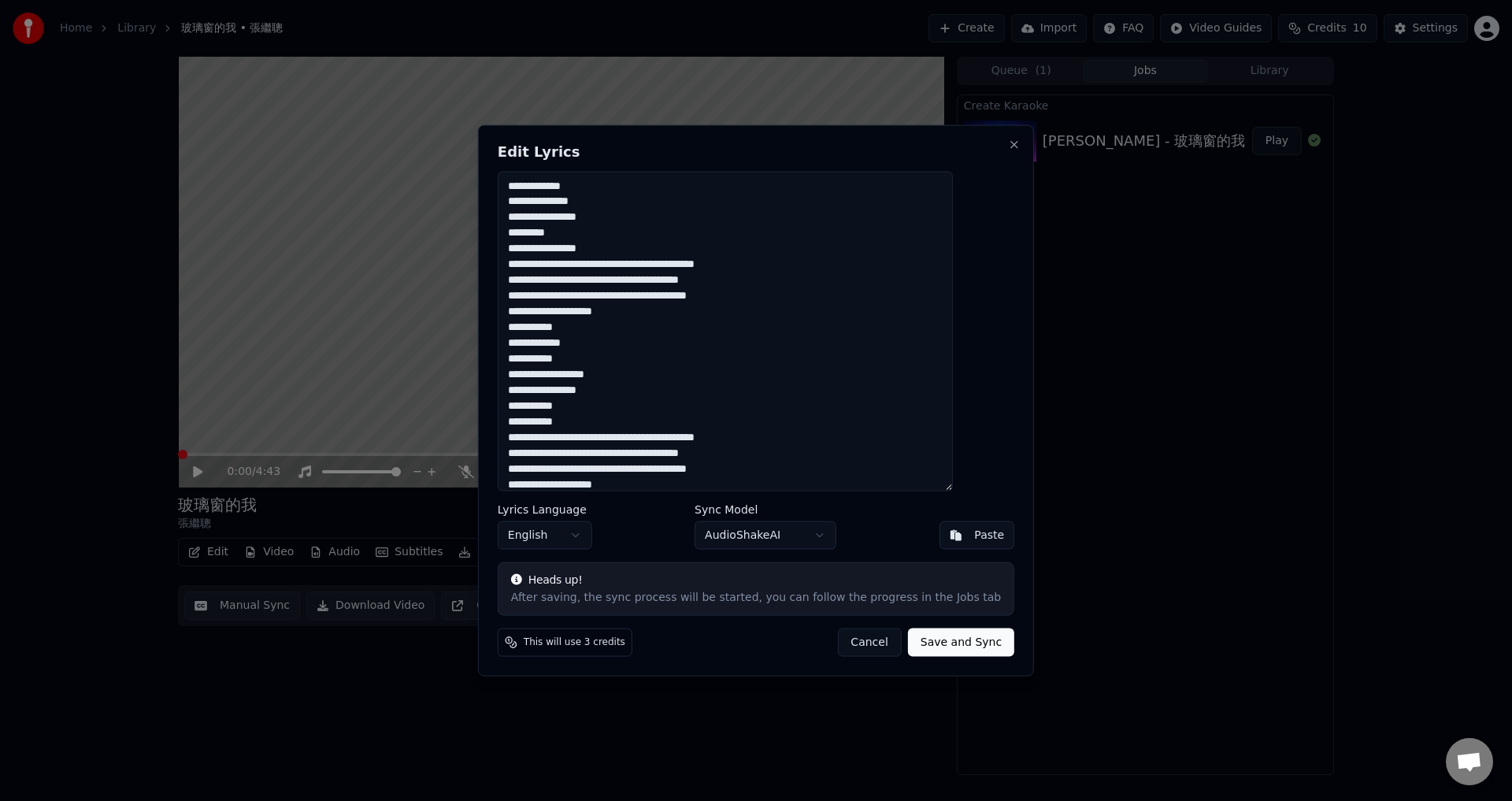
click at [592, 538] on button "English" at bounding box center [544, 535] width 94 height 28
click at [916, 646] on button "Save and Sync" at bounding box center [961, 643] width 107 height 28
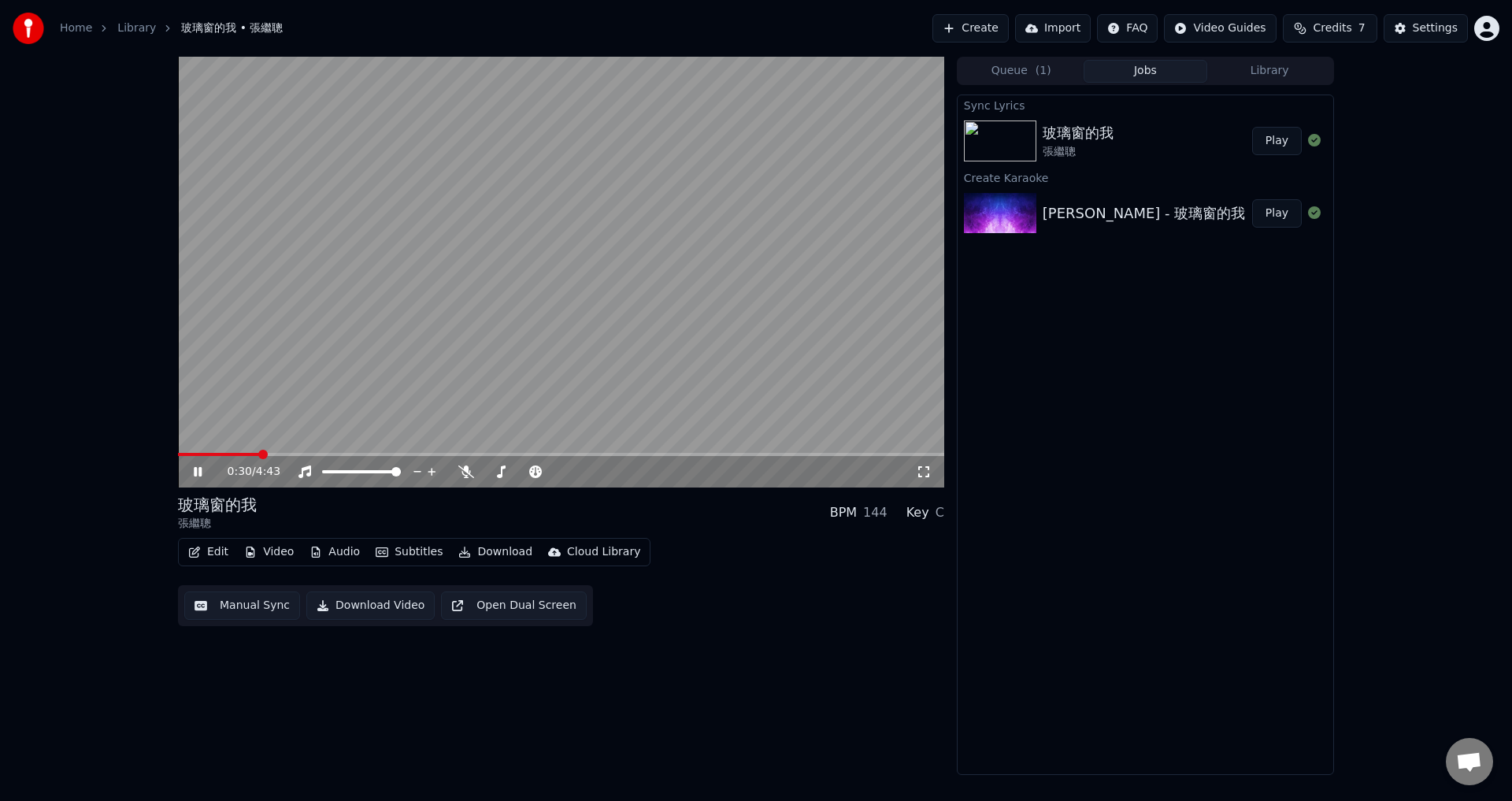
click at [468, 474] on icon at bounding box center [466, 471] width 16 height 13
click at [249, 454] on span at bounding box center [214, 454] width 73 height 3
click at [235, 454] on span at bounding box center [218, 454] width 81 height 3
click at [541, 452] on video at bounding box center [560, 272] width 766 height 431
click at [531, 403] on video at bounding box center [560, 272] width 766 height 431
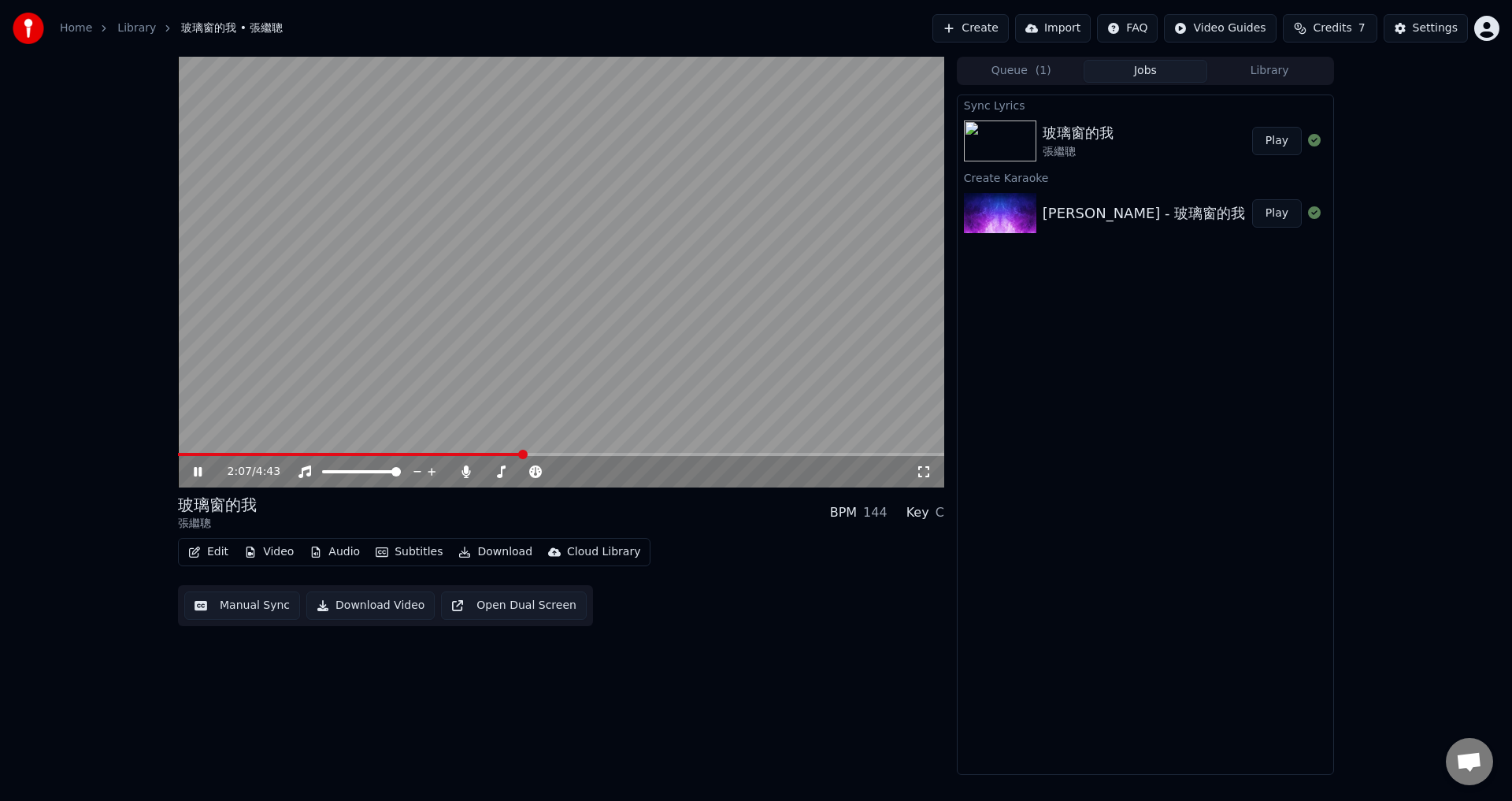
click at [551, 453] on span at bounding box center [560, 454] width 766 height 3
click at [536, 455] on span at bounding box center [357, 454] width 359 height 3
click at [548, 456] on span at bounding box center [560, 454] width 766 height 3
click at [506, 352] on video at bounding box center [560, 272] width 766 height 431
click at [1414, 33] on button "Settings" at bounding box center [1425, 28] width 84 height 28
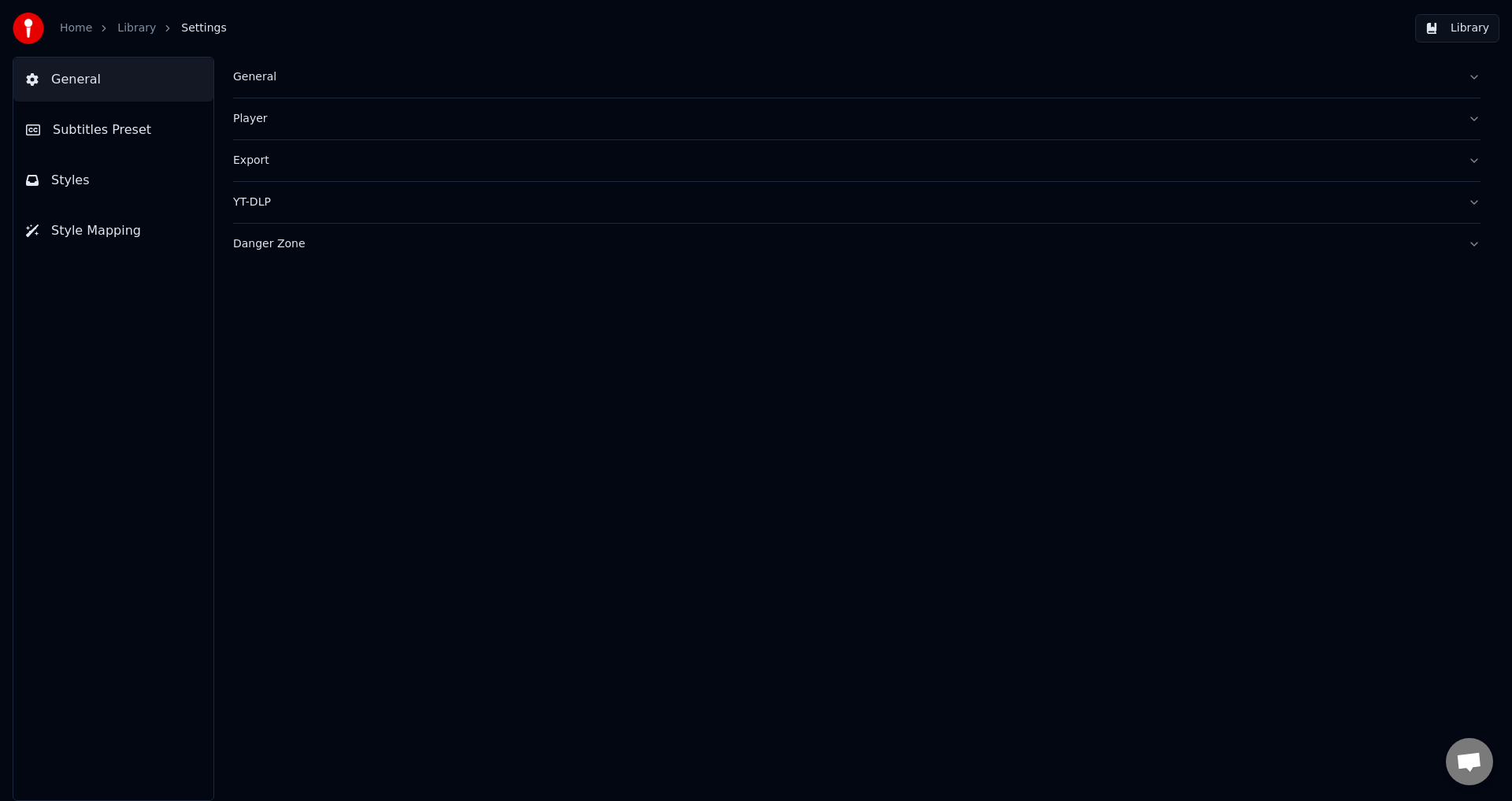
click at [98, 131] on span "Subtitles Preset" at bounding box center [102, 130] width 98 height 19
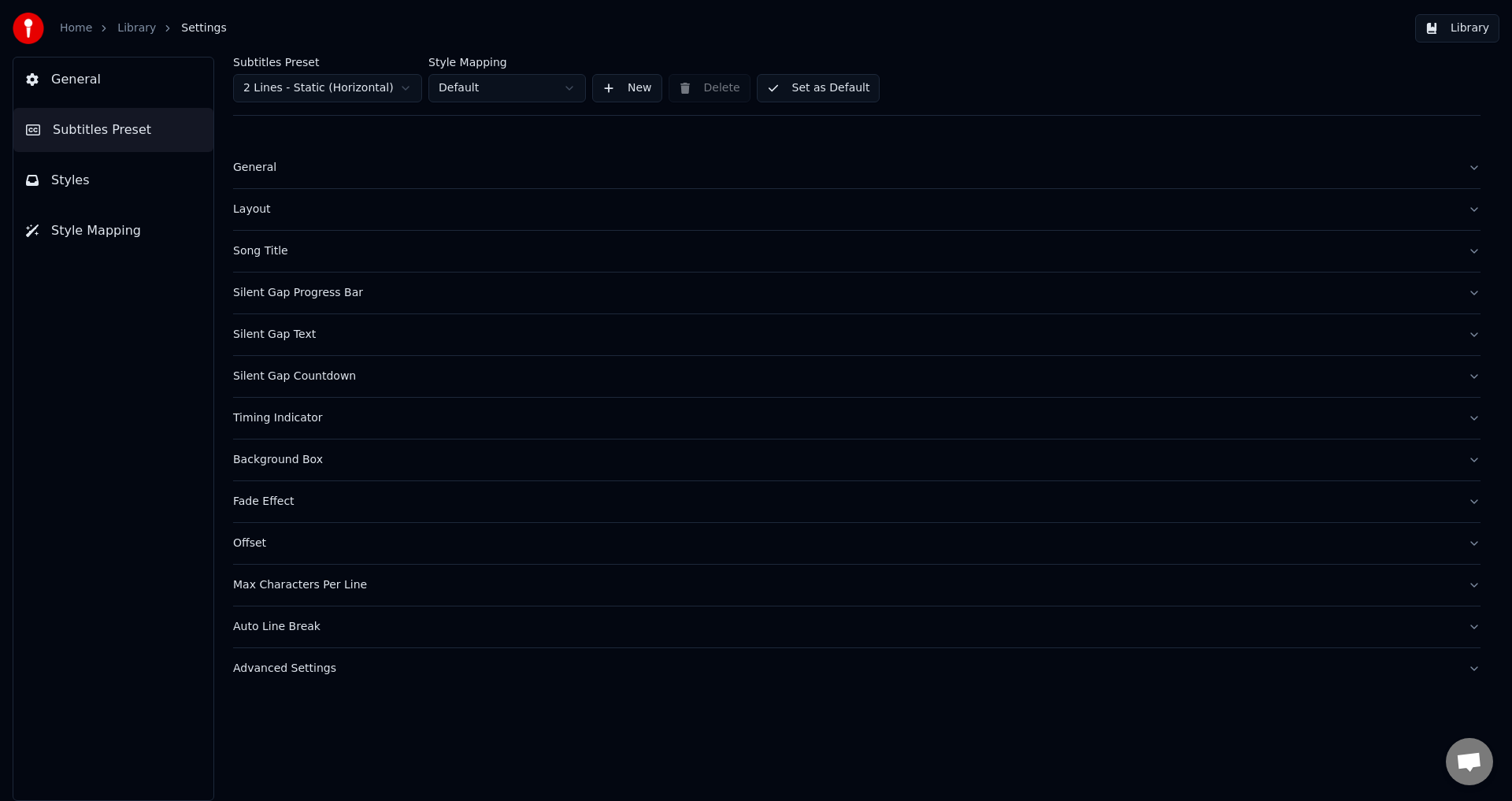
click at [257, 379] on div "Silent Gap Countdown" at bounding box center [844, 376] width 1222 height 16
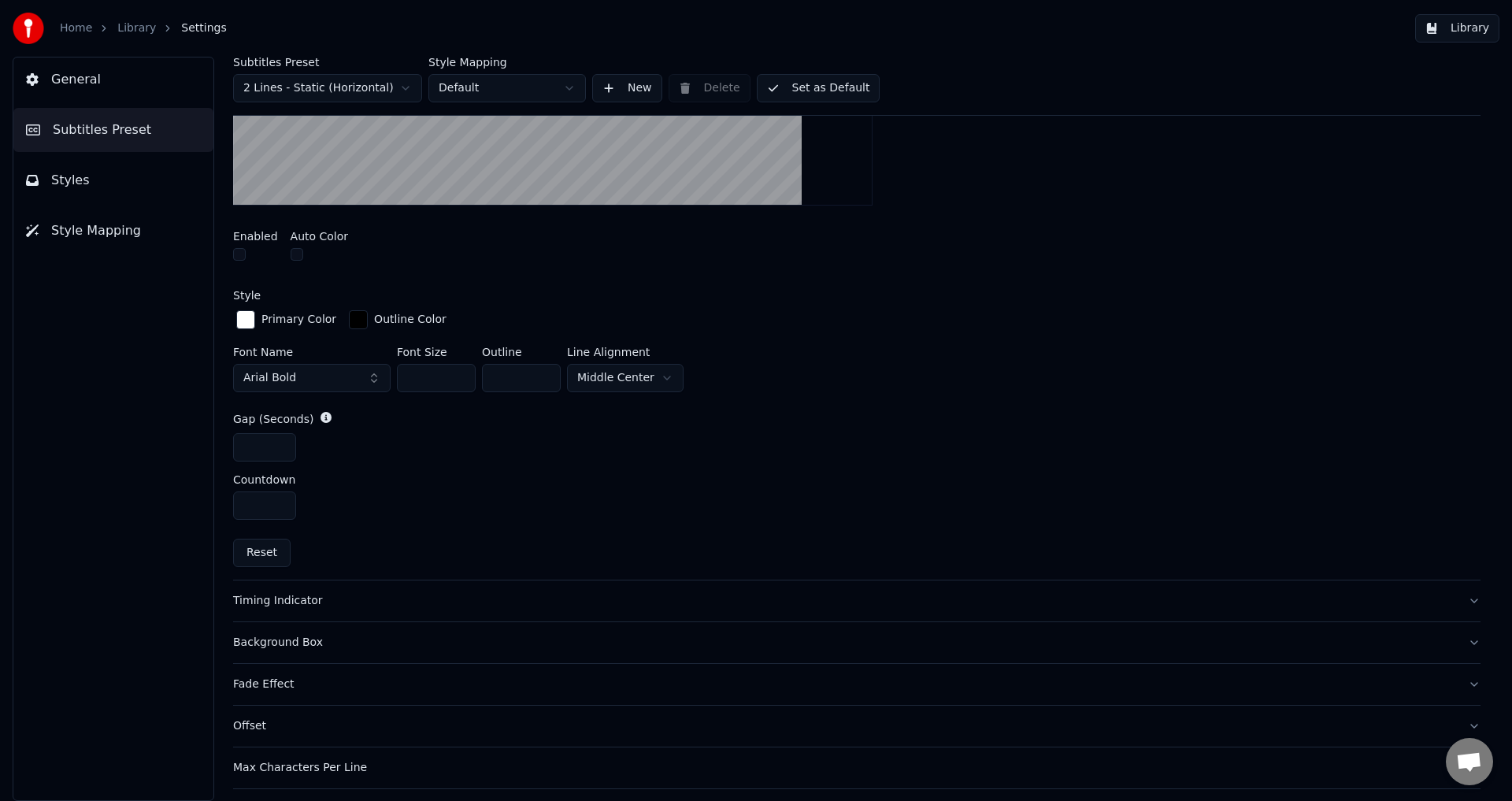
scroll to position [551, 0]
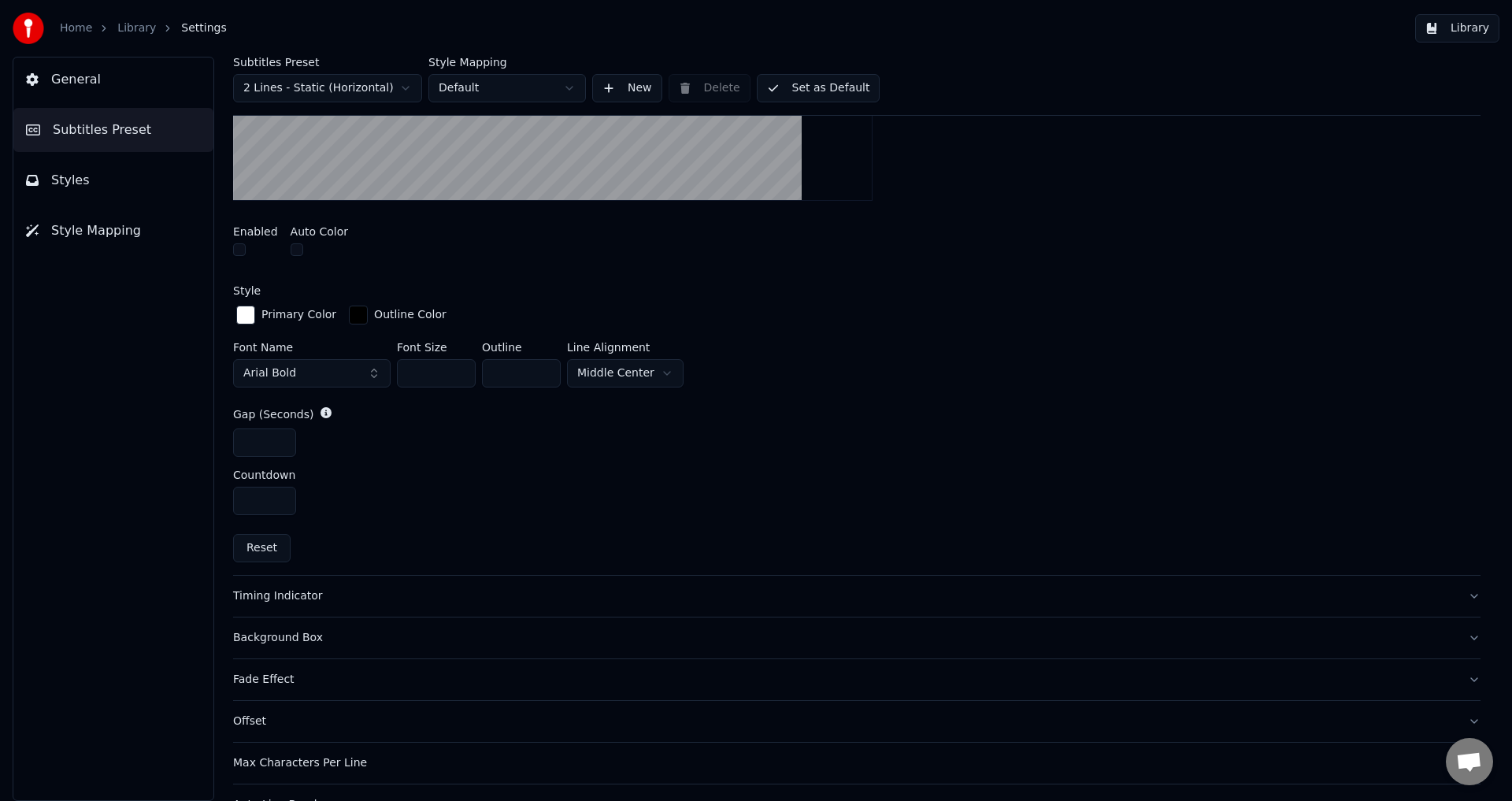
click at [283, 591] on div "Timing Indicator" at bounding box center [844, 596] width 1222 height 16
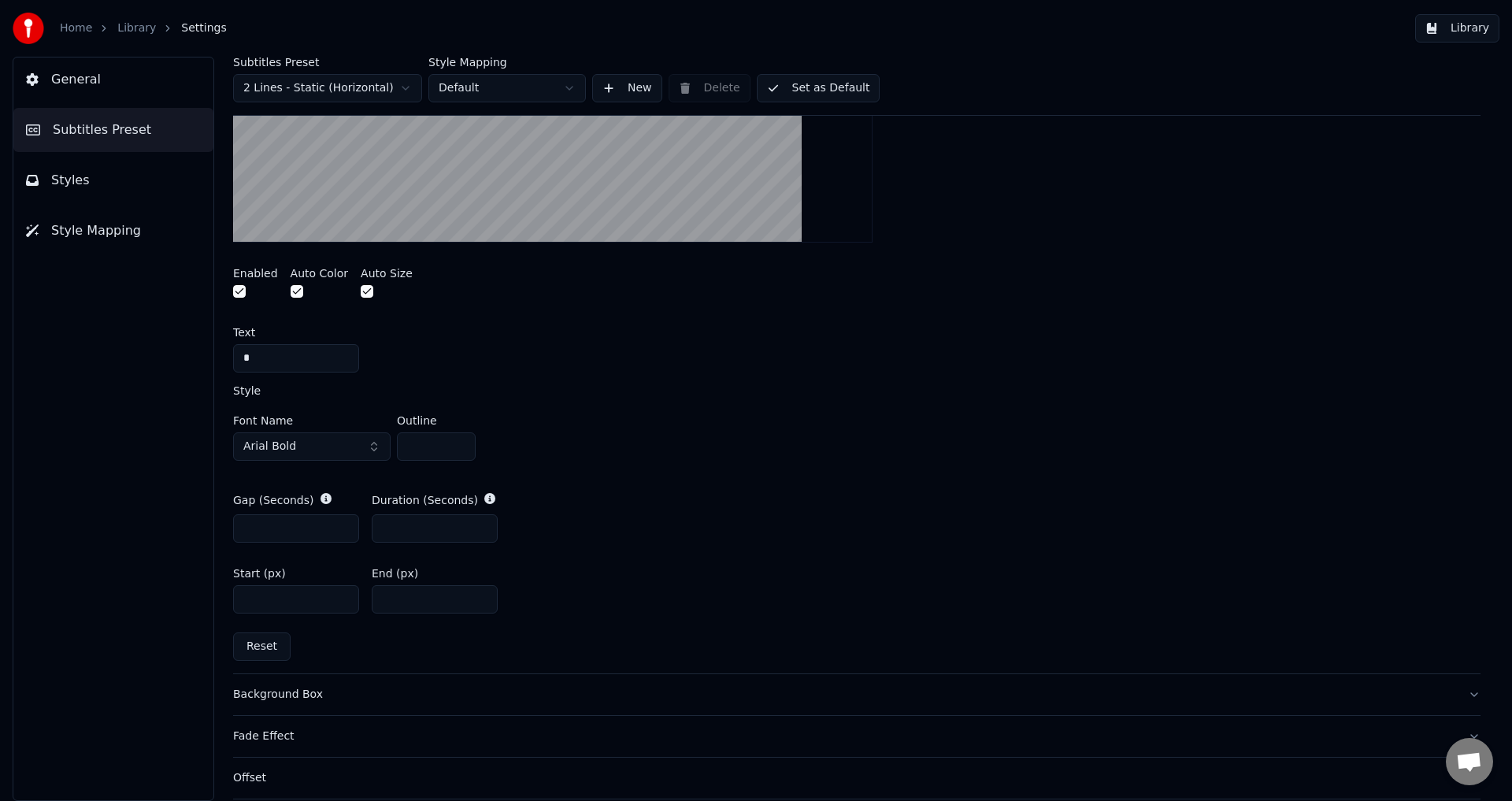
click at [237, 294] on button "button" at bounding box center [239, 291] width 13 height 13
click at [819, 85] on button "Set as Default" at bounding box center [819, 88] width 123 height 28
click at [77, 28] on link "Home" at bounding box center [76, 28] width 33 height 16
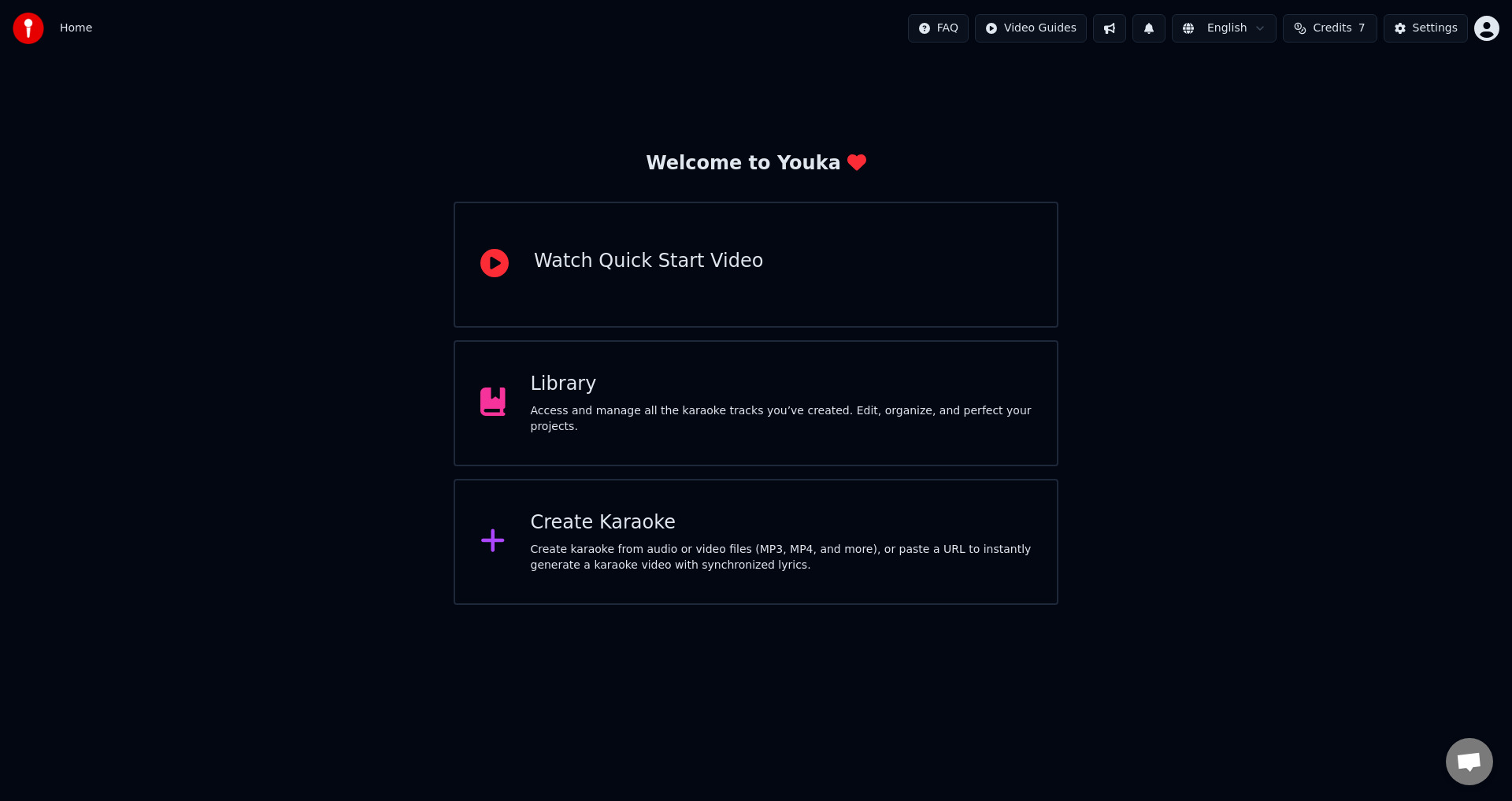
click at [619, 423] on div "Access and manage all the karaoke tracks you’ve created. Edit, organize, and pe…" at bounding box center [782, 419] width 502 height 32
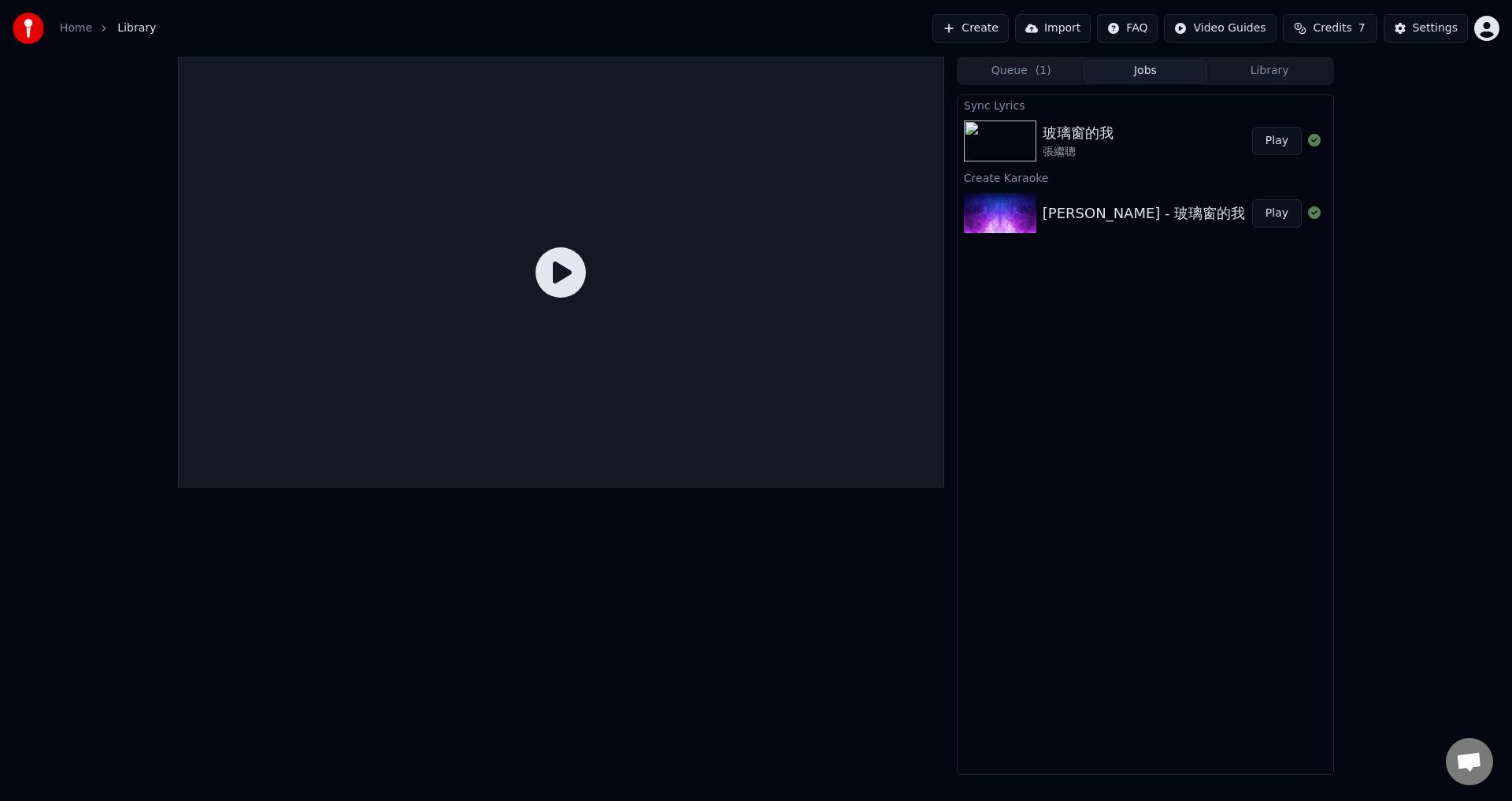
click at [1106, 135] on div "玻璃窗的我" at bounding box center [1078, 133] width 71 height 22
click at [1274, 139] on button "Play" at bounding box center [1277, 141] width 50 height 28
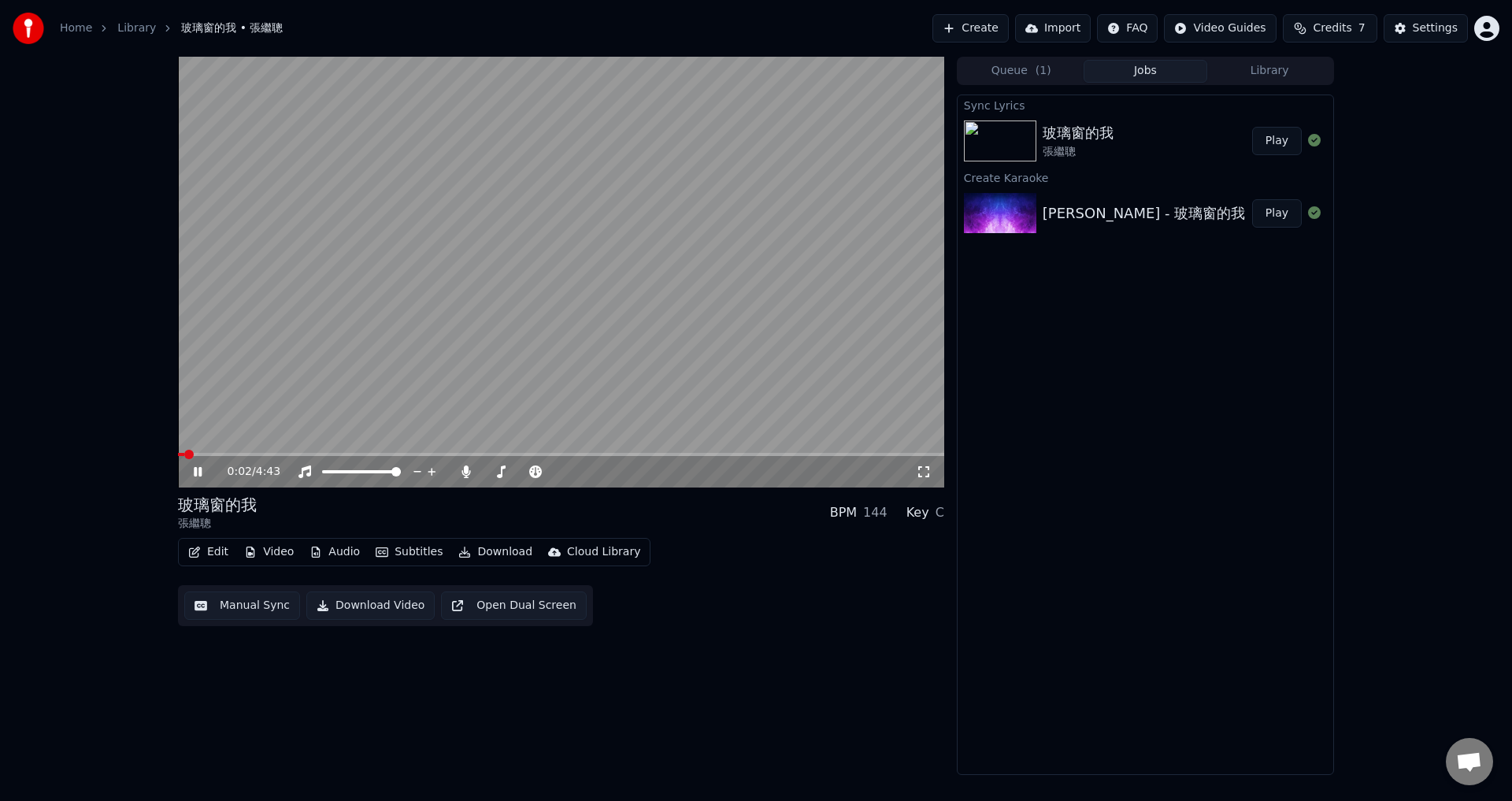
click at [253, 453] on span at bounding box center [560, 454] width 766 height 3
click at [238, 454] on span at bounding box center [218, 454] width 81 height 3
click at [197, 473] on icon at bounding box center [197, 471] width 8 height 9
click at [675, 456] on span at bounding box center [560, 454] width 766 height 3
click at [502, 365] on video at bounding box center [560, 272] width 766 height 431
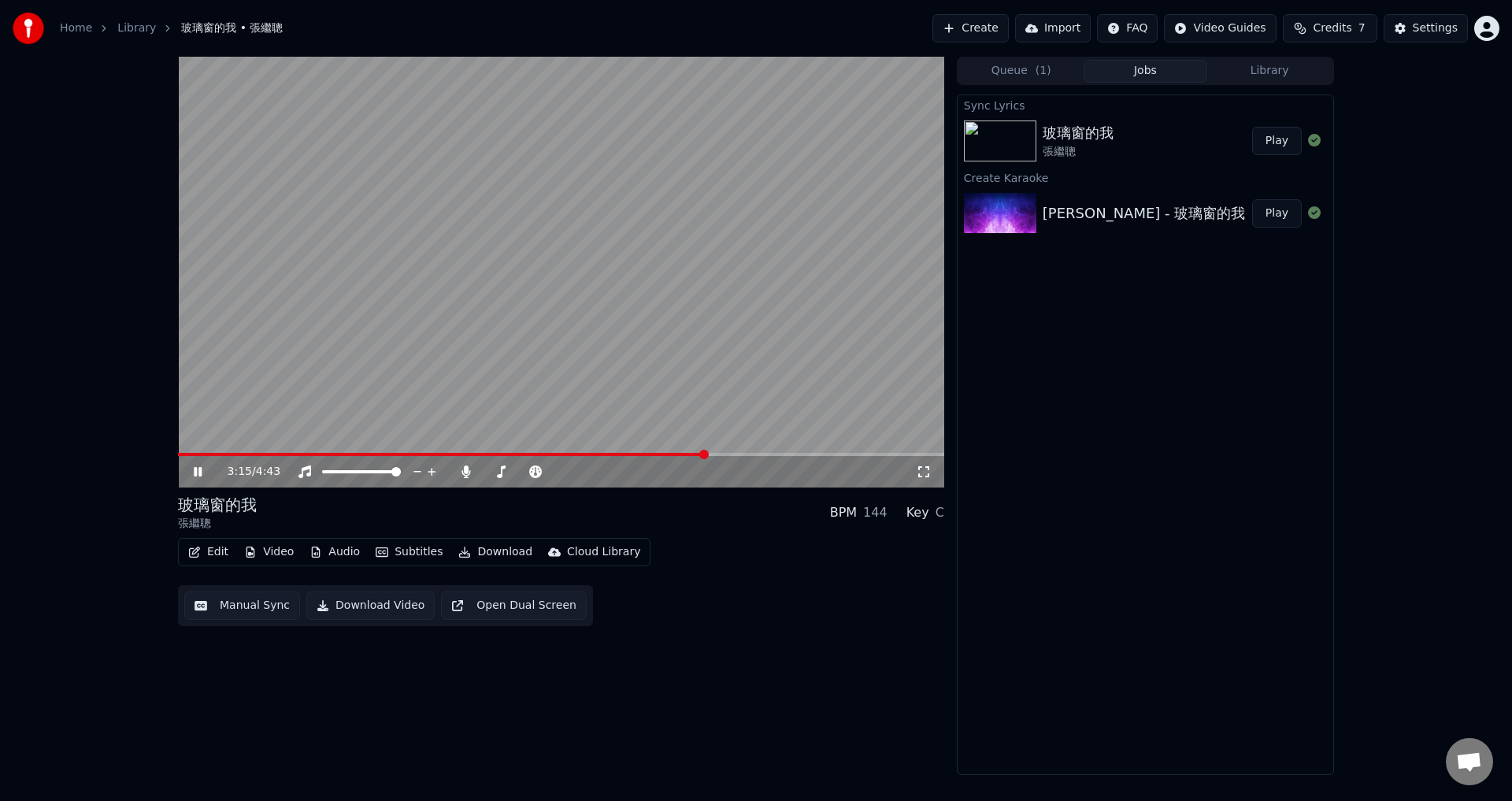
click at [723, 454] on span at bounding box center [560, 454] width 766 height 3
click at [751, 453] on div "3:24 / 4:43" at bounding box center [560, 272] width 766 height 431
click at [858, 454] on span at bounding box center [560, 454] width 766 height 3
click at [839, 391] on video at bounding box center [560, 272] width 766 height 431
click at [891, 454] on span at bounding box center [560, 454] width 766 height 3
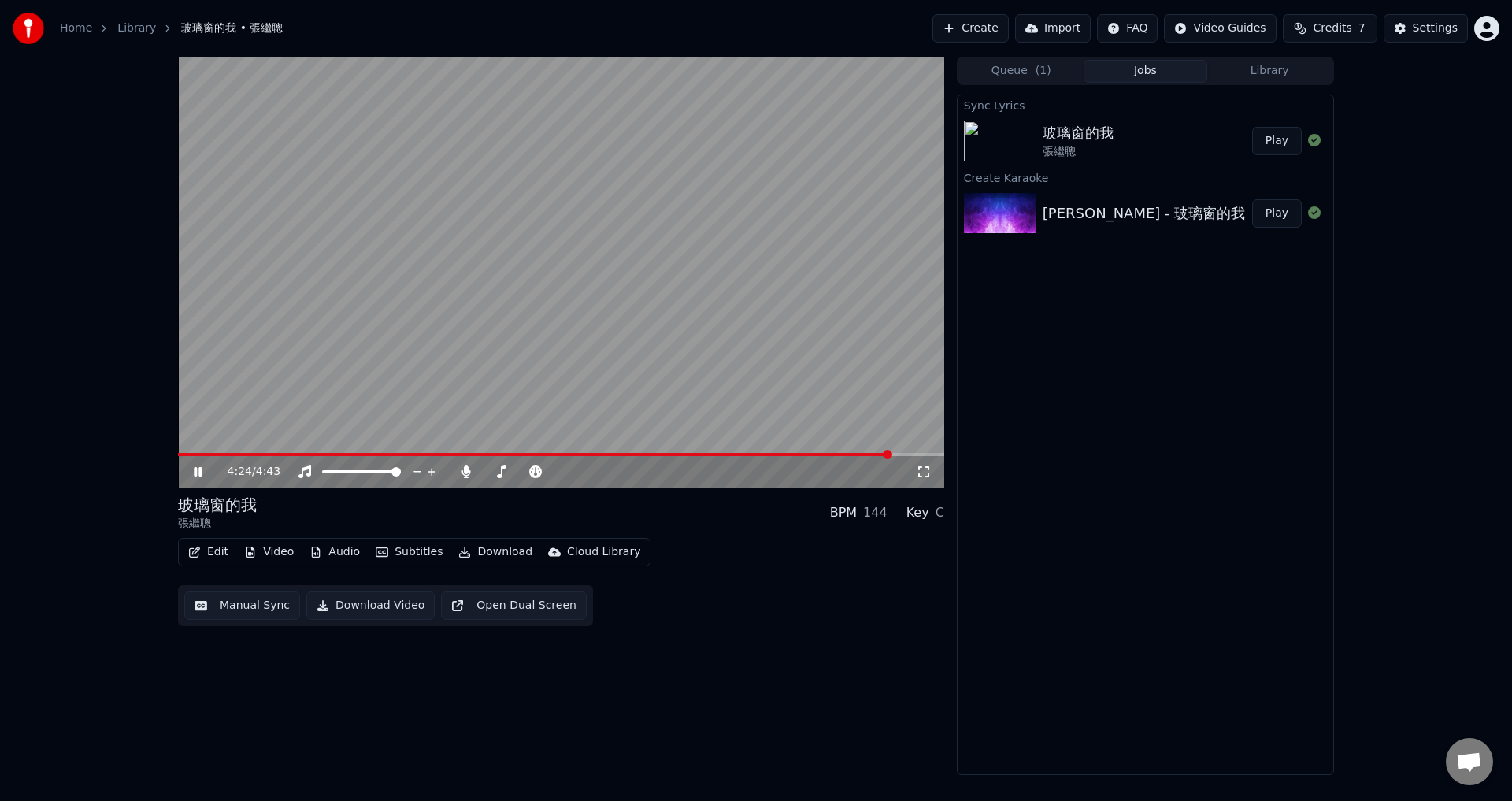
click at [498, 376] on video at bounding box center [560, 272] width 766 height 431
click at [211, 547] on button "Edit" at bounding box center [208, 552] width 53 height 22
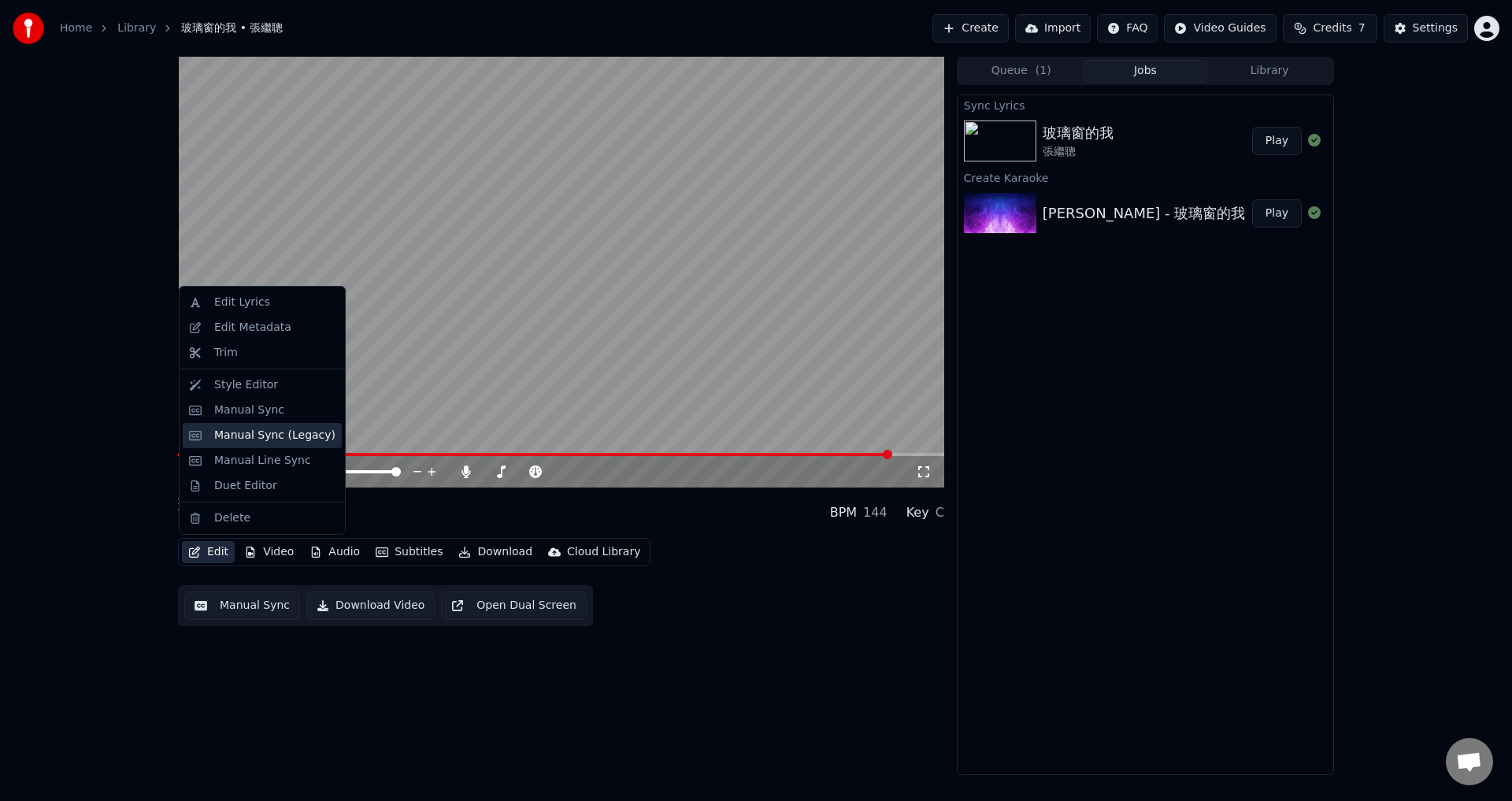
click at [263, 443] on div "Manual Sync (Legacy)" at bounding box center [274, 435] width 121 height 16
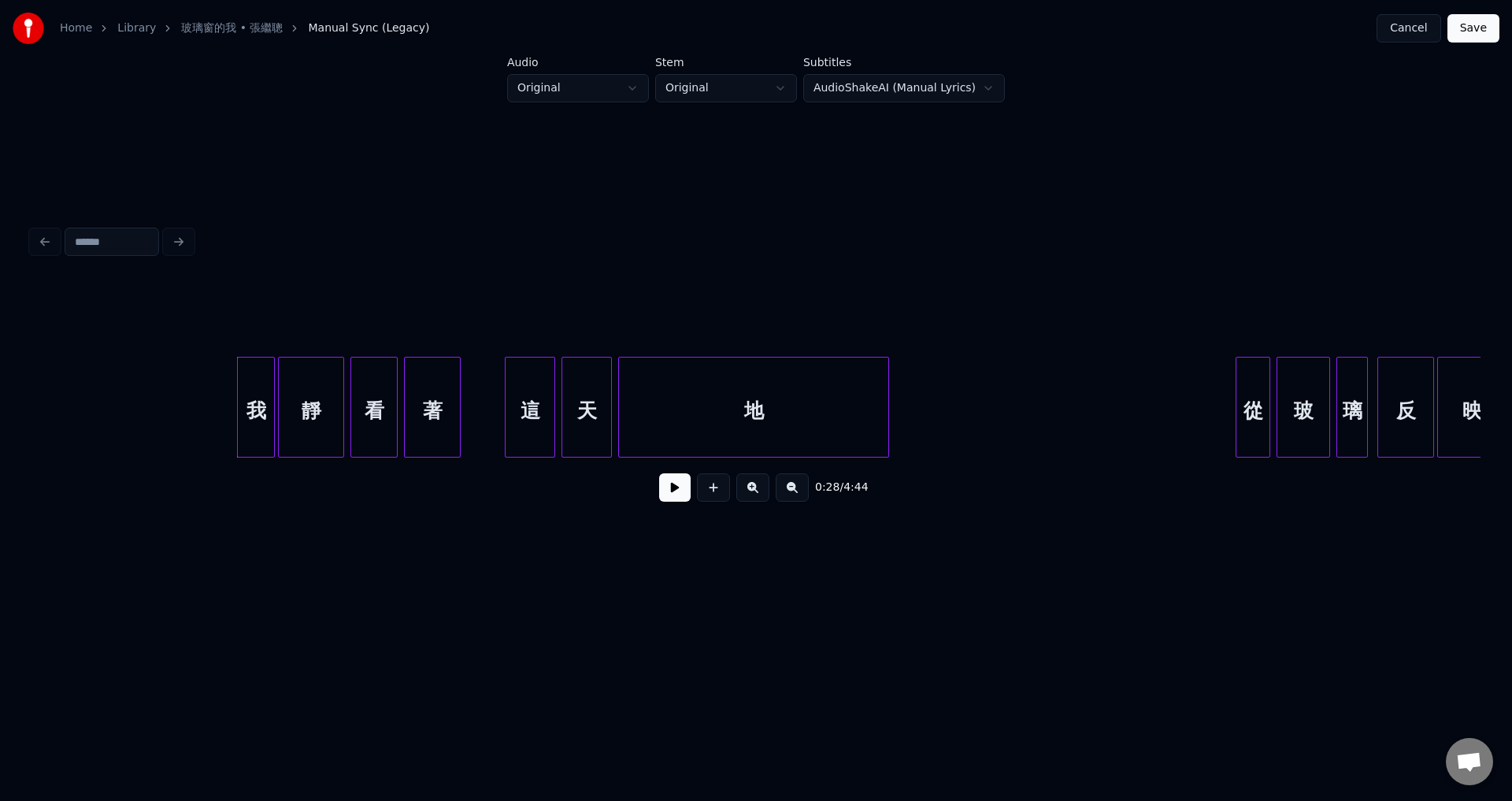
scroll to position [0, 4260]
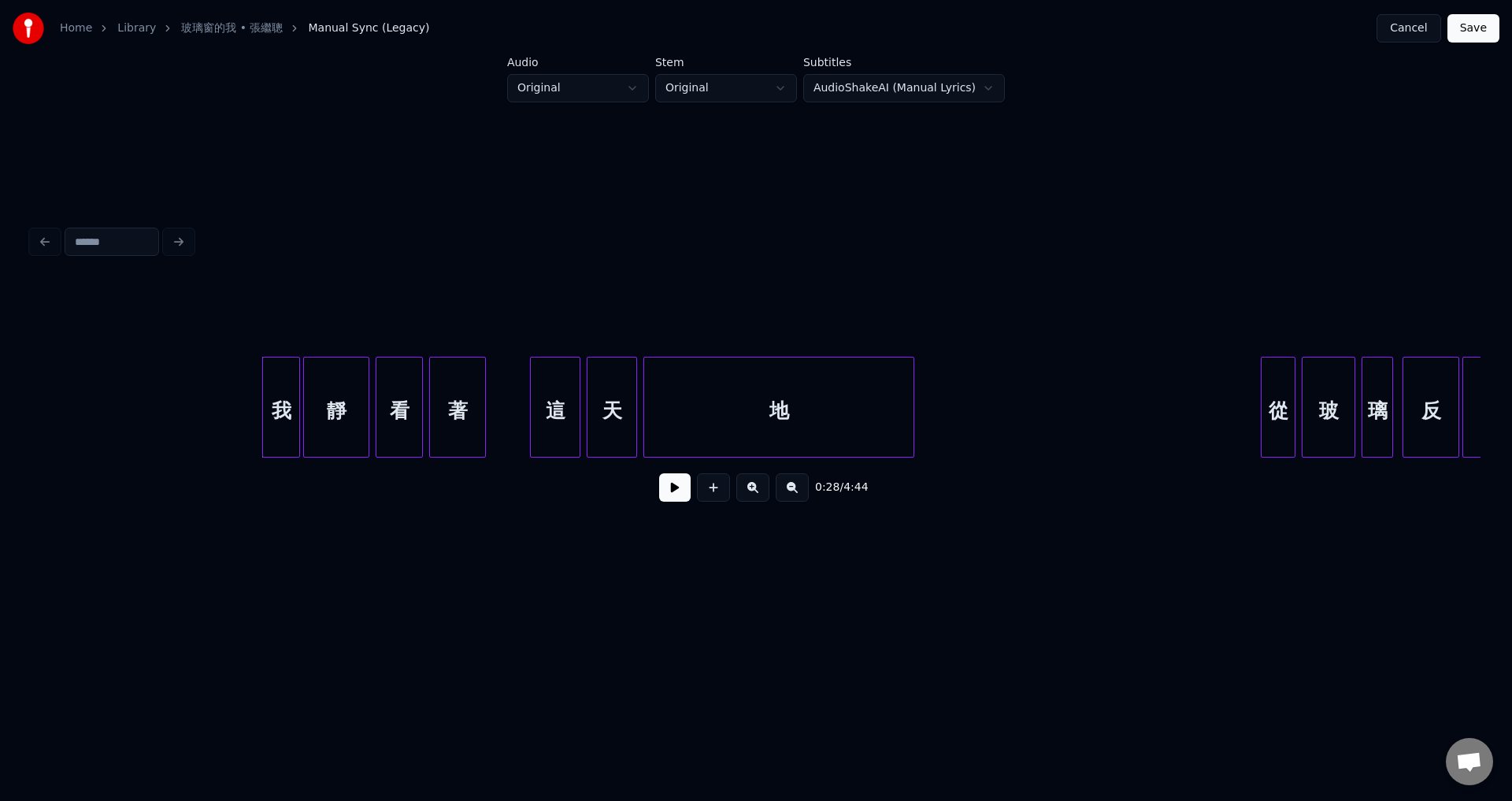
click at [712, 411] on div "地" at bounding box center [779, 411] width 269 height 107
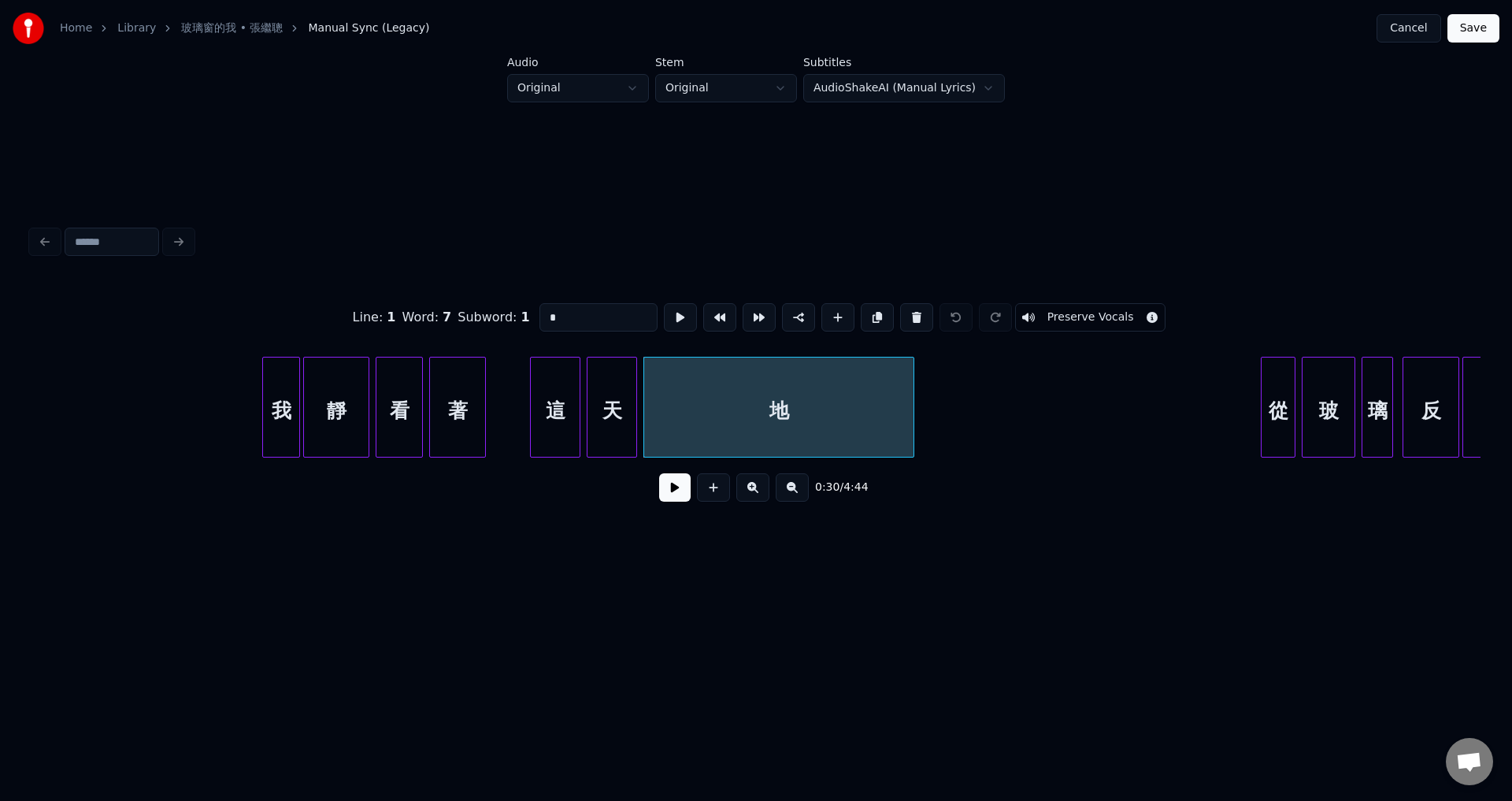
click at [1286, 419] on div "從" at bounding box center [1278, 411] width 33 height 107
type input "*"
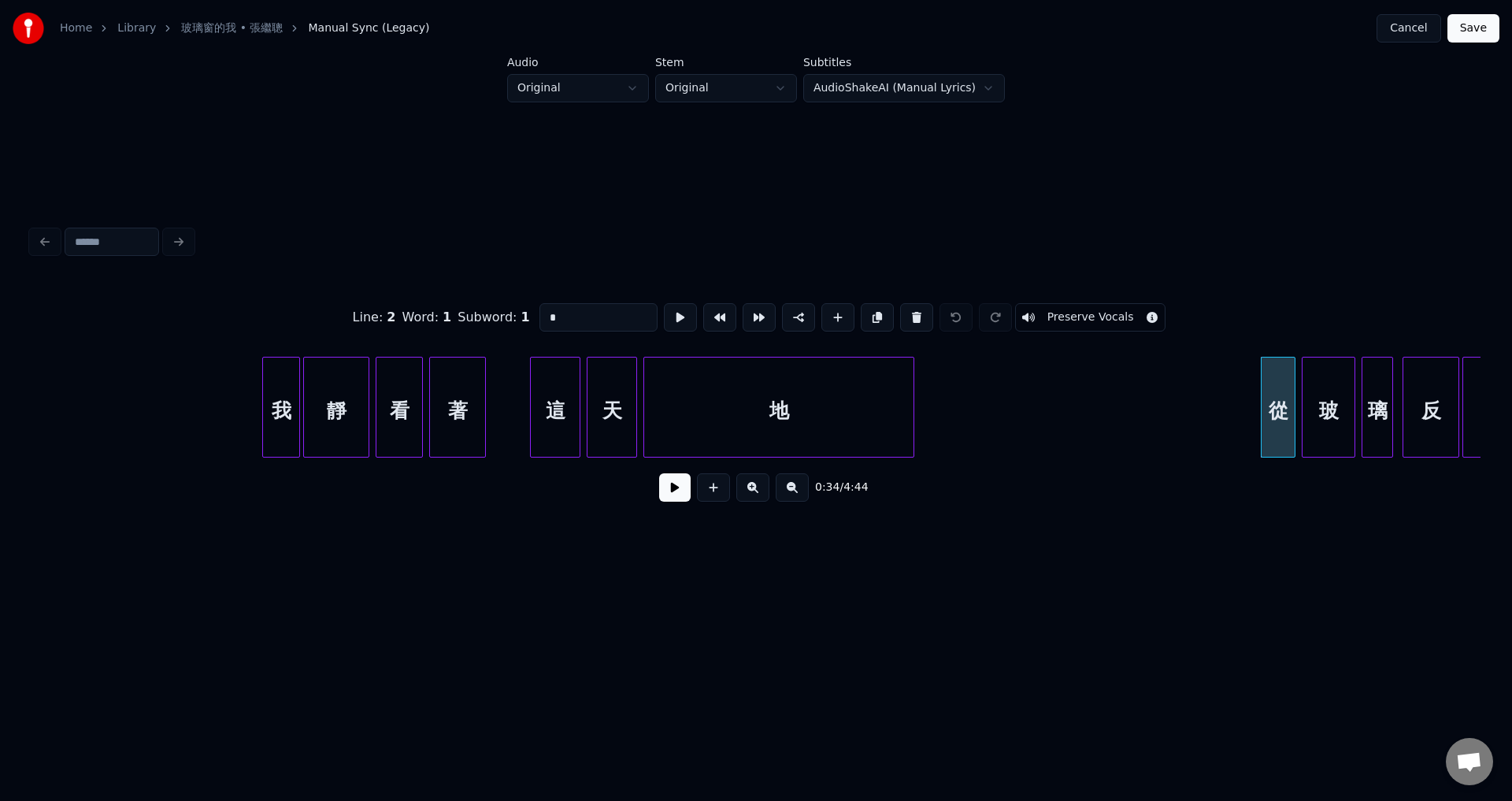
click at [1410, 26] on button "Cancel" at bounding box center [1408, 28] width 64 height 28
